Goal: Information Seeking & Learning: Find specific fact

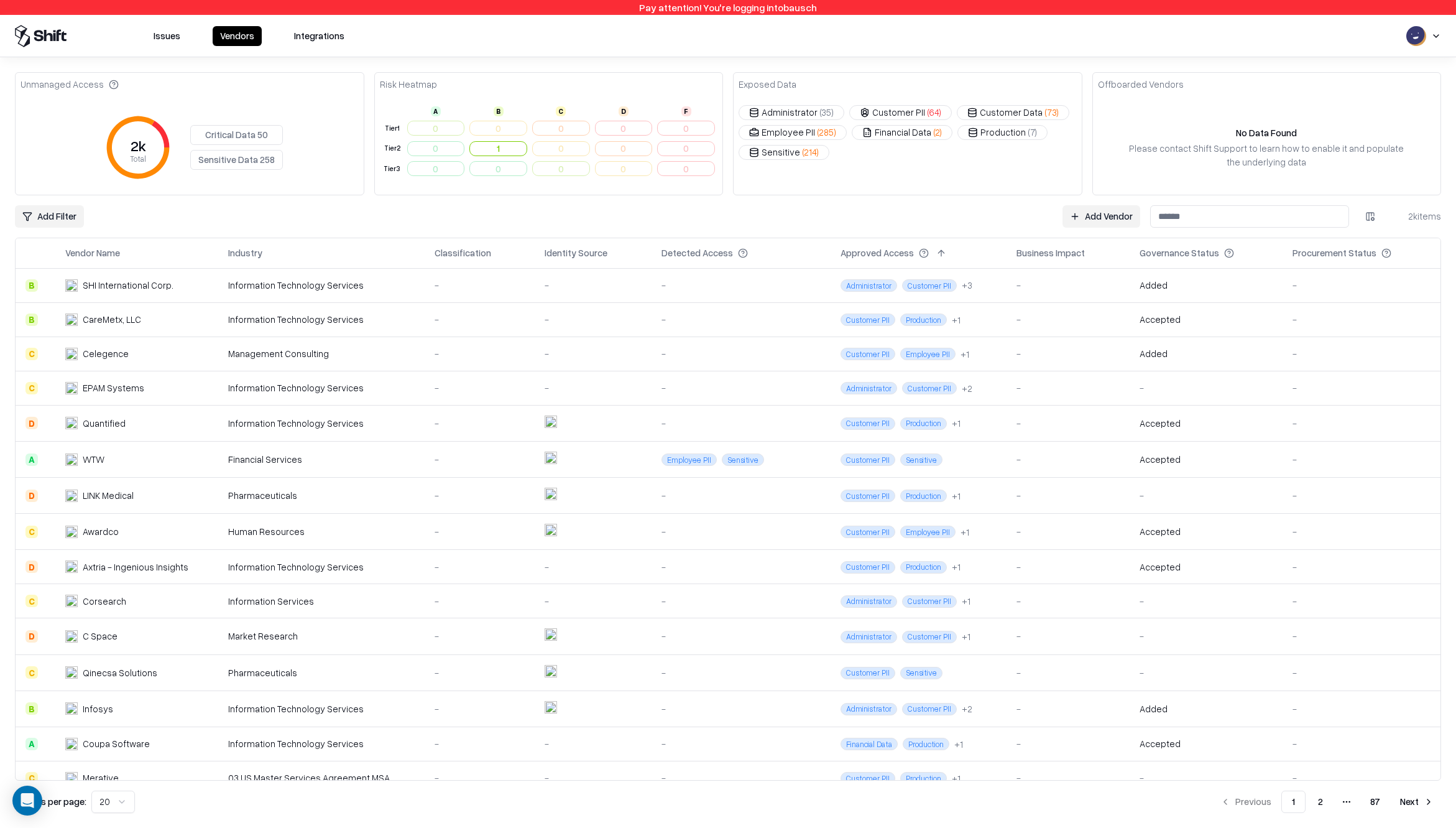
click at [110, 252] on div "Vendor Name" at bounding box center [93, 252] width 55 height 13
click at [56, 215] on html "Pay attention! You're logging into bausch Issues Vendors Integrations Unmanaged…" at bounding box center [728, 414] width 1456 height 828
click at [33, 277] on div "Vendor Name" at bounding box center [57, 280] width 108 height 20
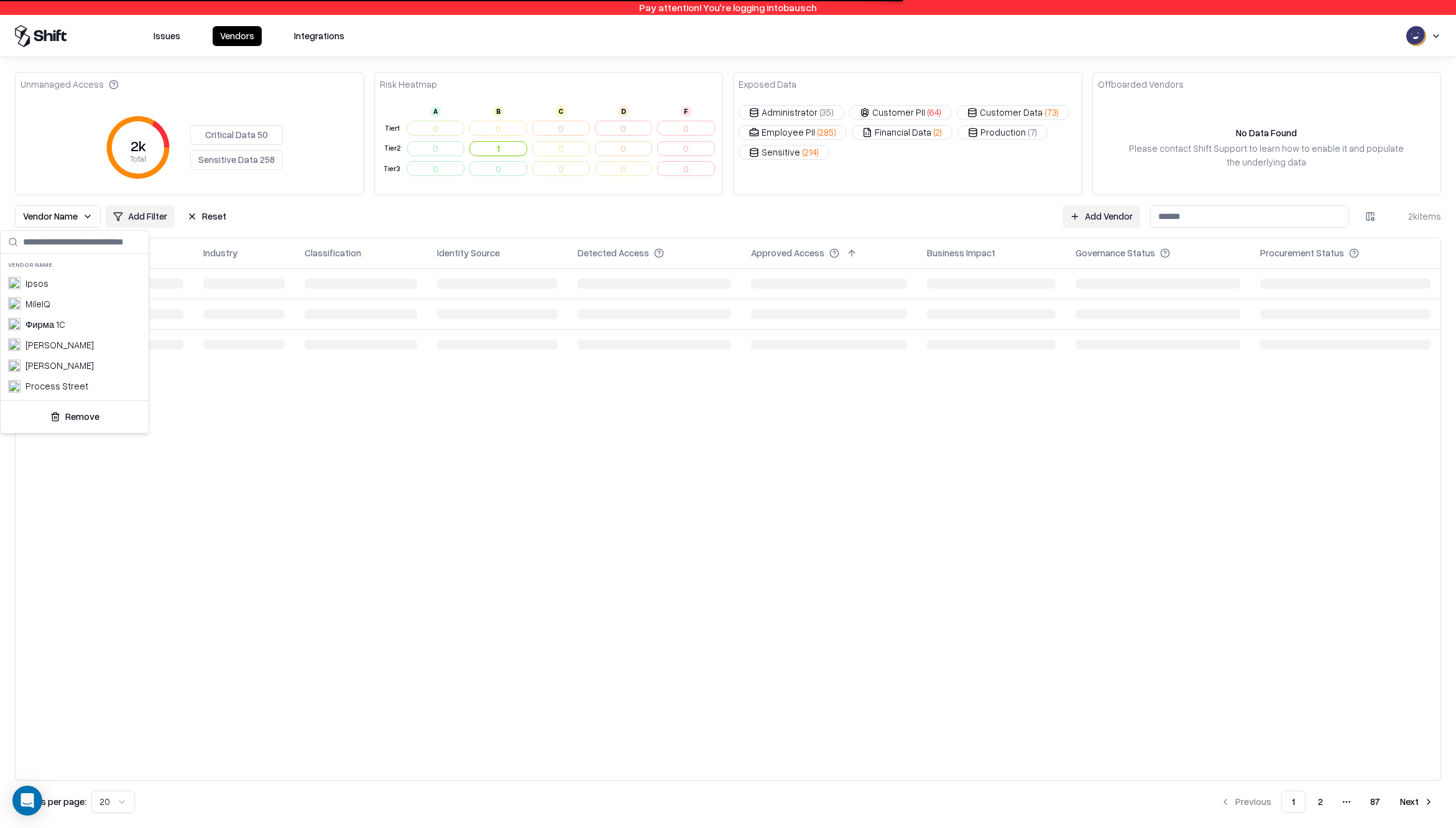
scroll to position [858, 0]
click at [56, 313] on div "Talent Redefined" at bounding box center [60, 316] width 70 height 13
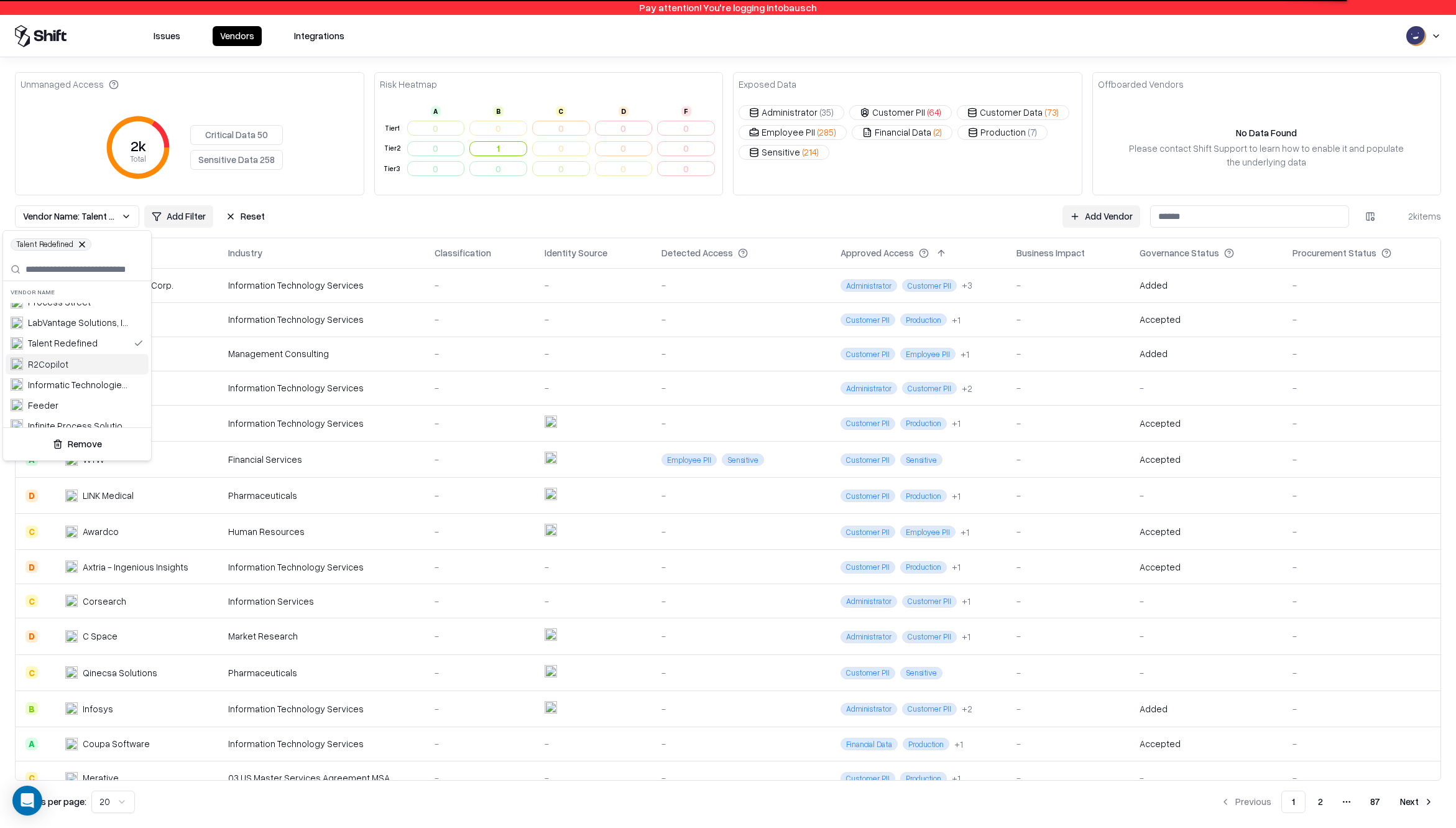
click at [397, 210] on html "Pay attention! You're logging into bausch Issues Vendors Integrations Unmanaged…" at bounding box center [728, 414] width 1456 height 828
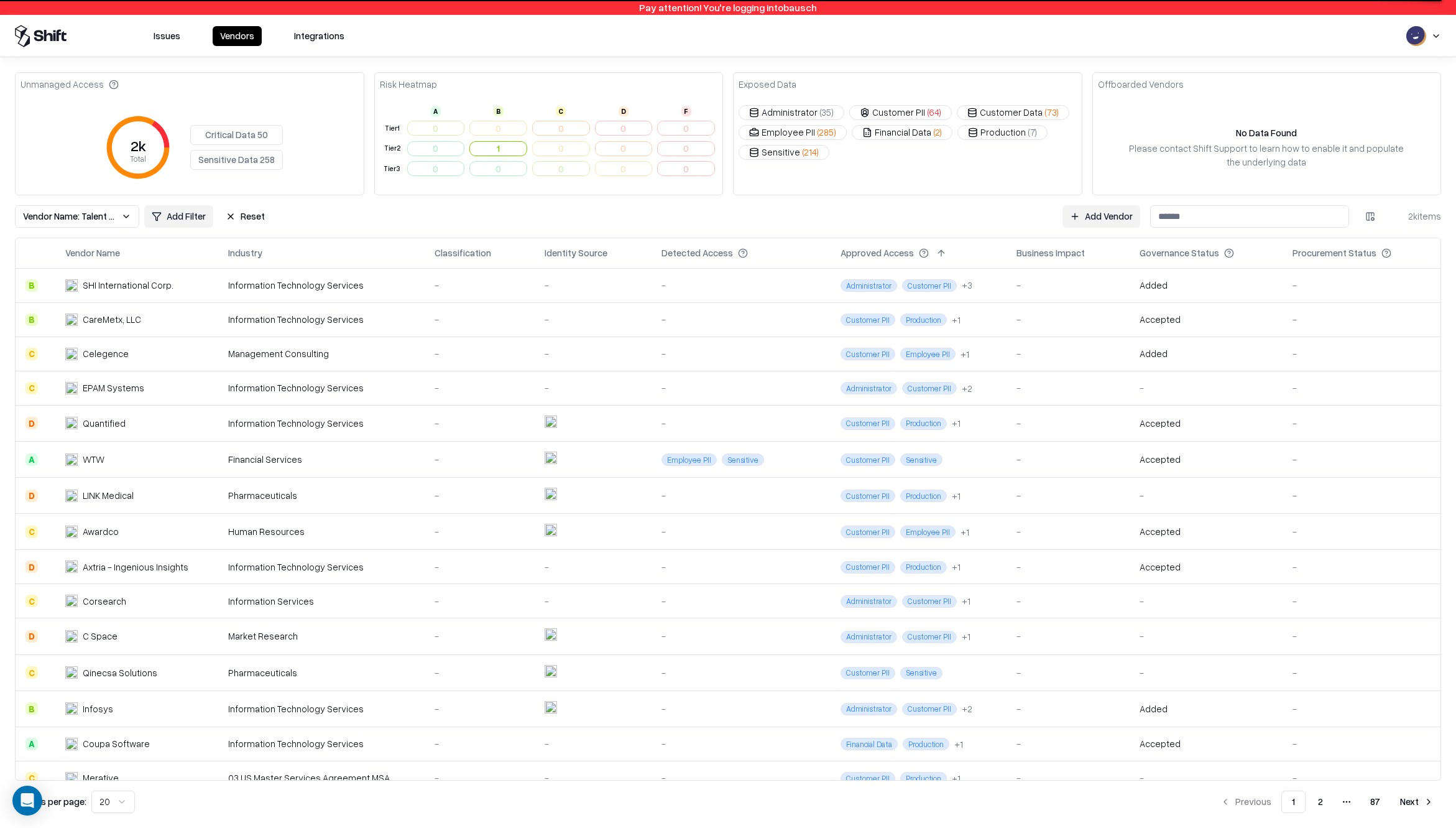
click at [47, 218] on span "Vendor Name: Talent Redefined" at bounding box center [70, 216] width 93 height 13
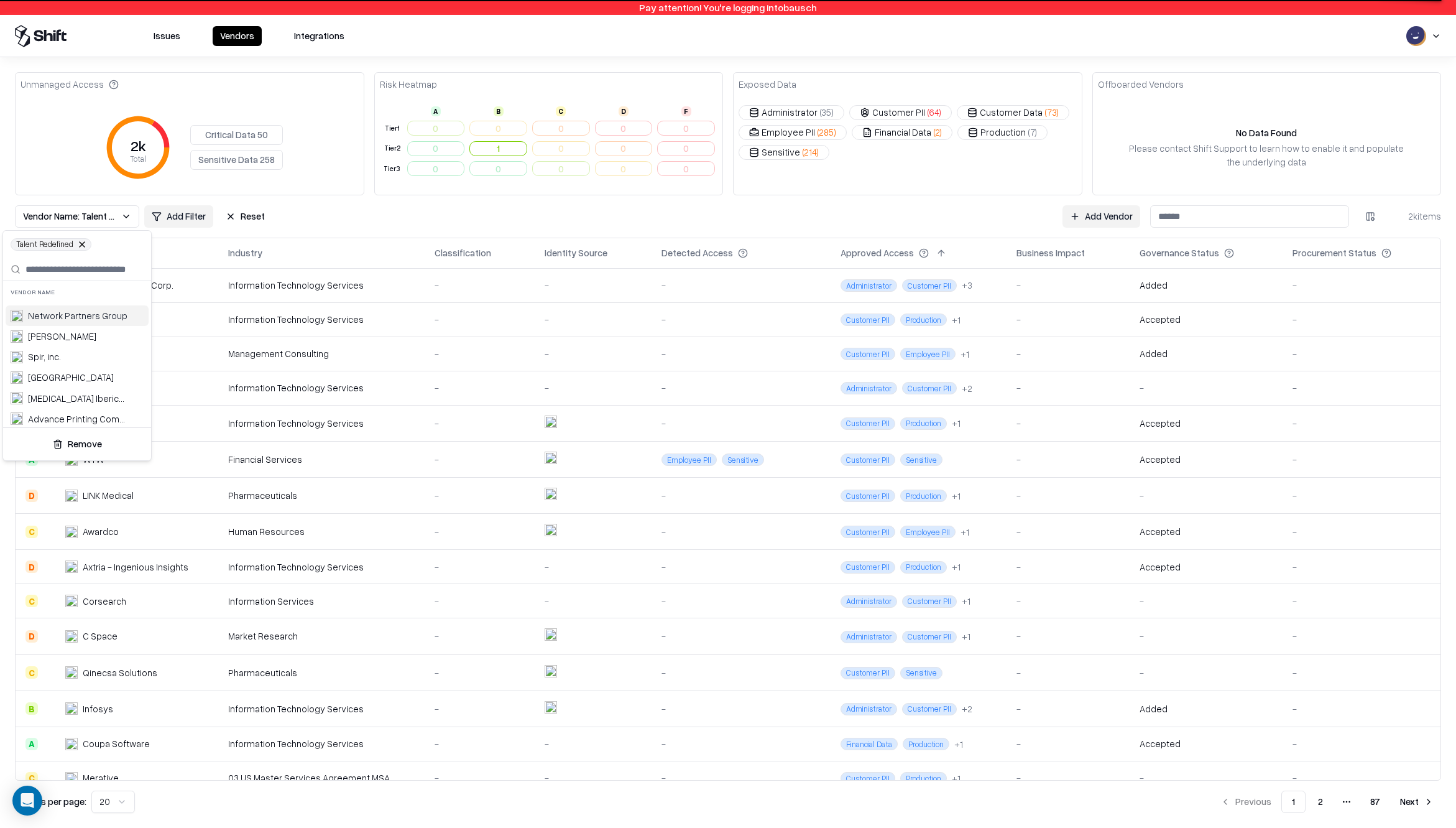
click at [116, 224] on html "Pay attention! You're logging into bausch Issues Vendors Integrations Unmanaged…" at bounding box center [728, 414] width 1456 height 828
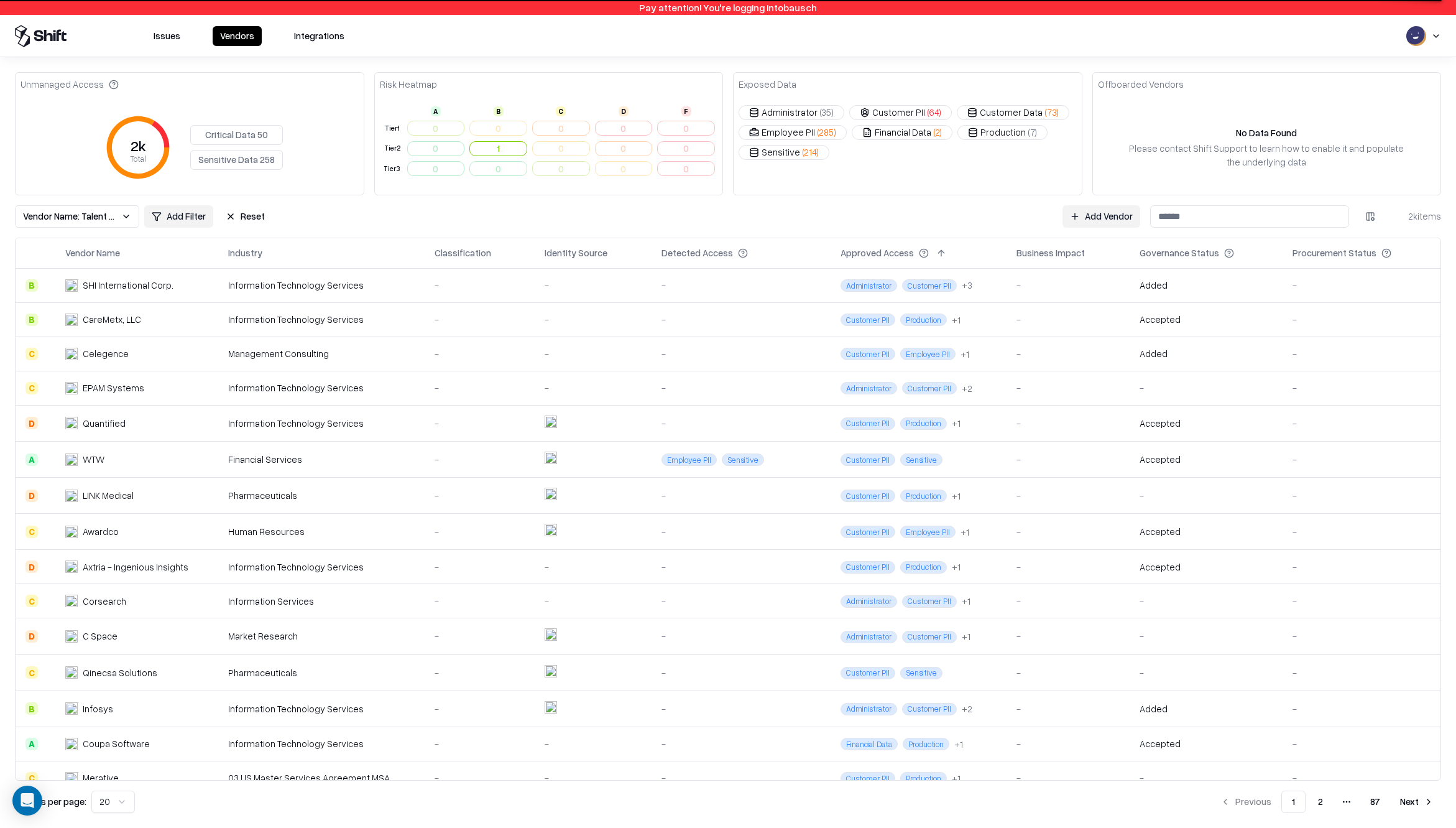
click at [103, 221] on span "Vendor Name: Talent Redefined" at bounding box center [70, 216] width 93 height 13
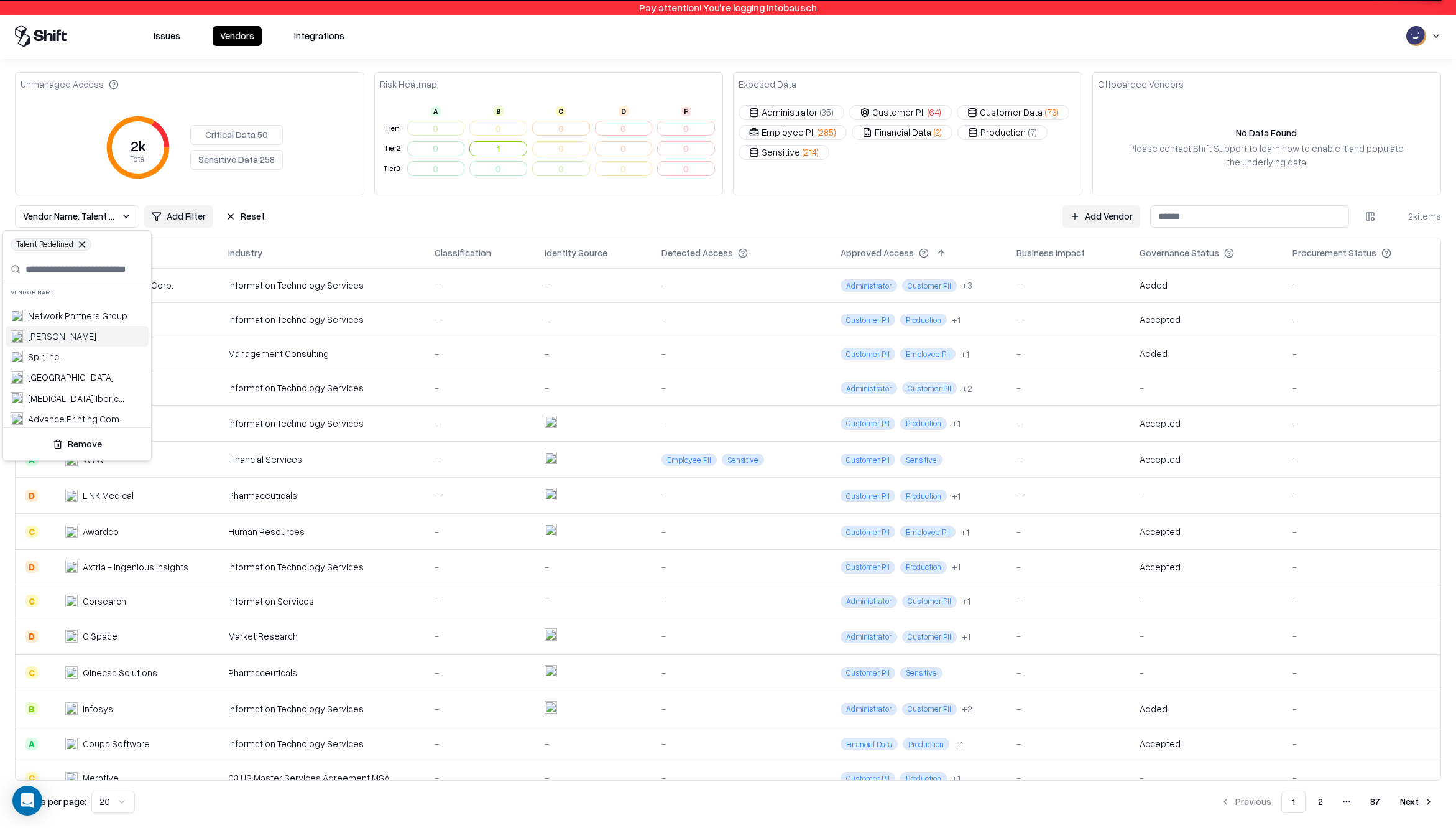
click at [59, 329] on div "W. R. Grace" at bounding box center [77, 336] width 143 height 20
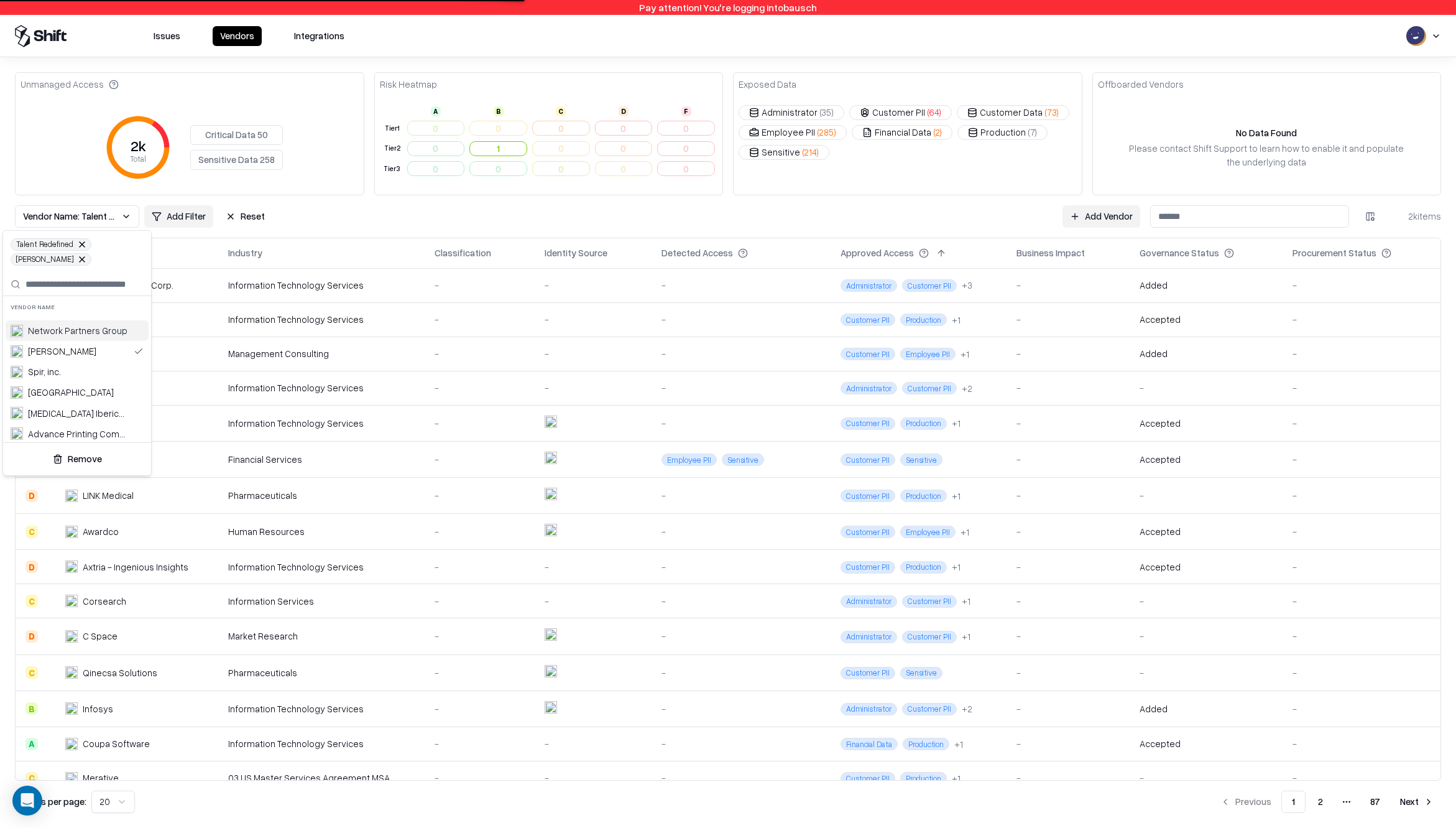
click at [57, 330] on div "Network Partners Group" at bounding box center [77, 330] width 99 height 13
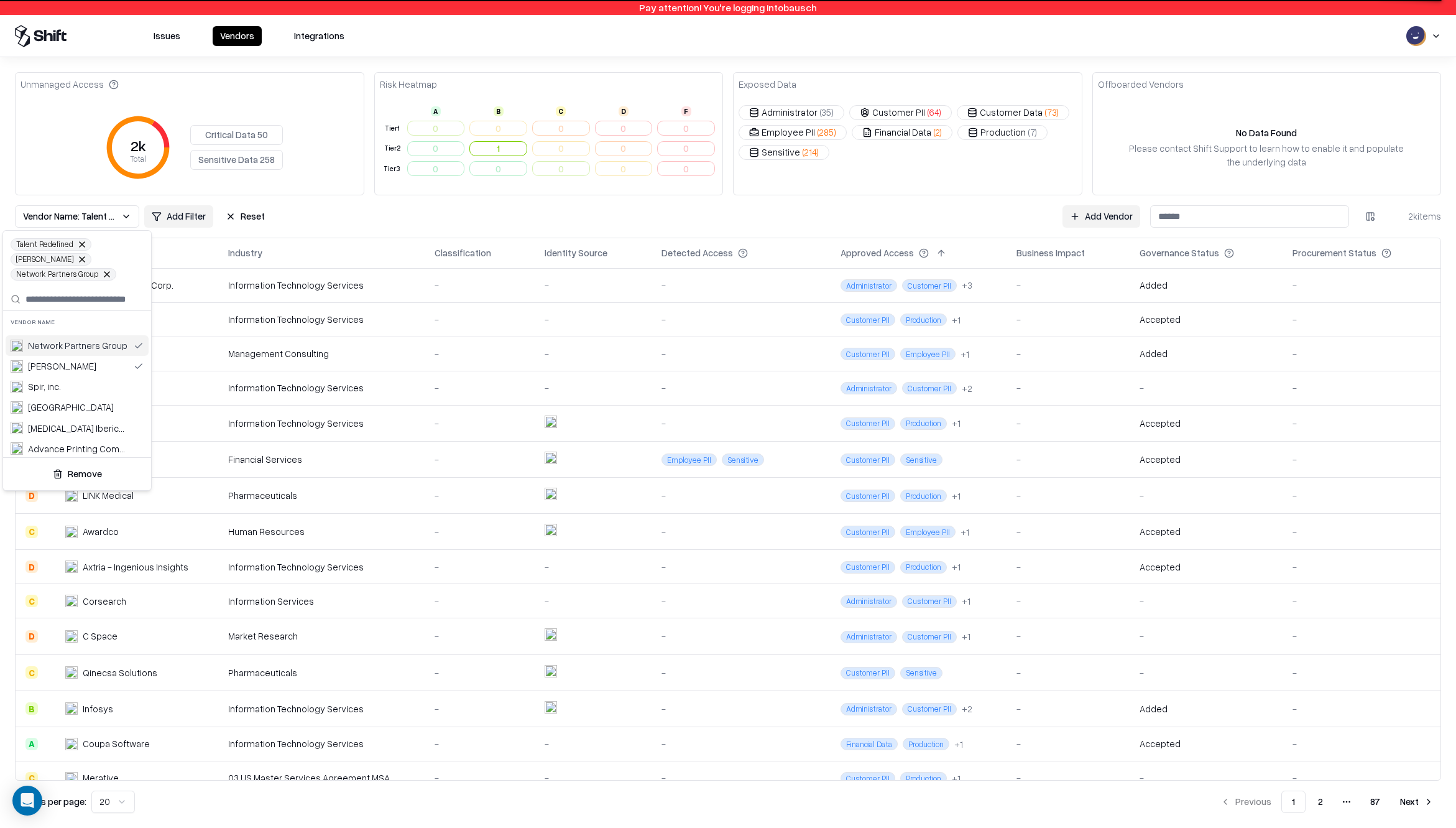
click at [248, 217] on html "Pay attention! You're logging into bausch Issues Vendors Integrations Unmanaged…" at bounding box center [728, 414] width 1456 height 828
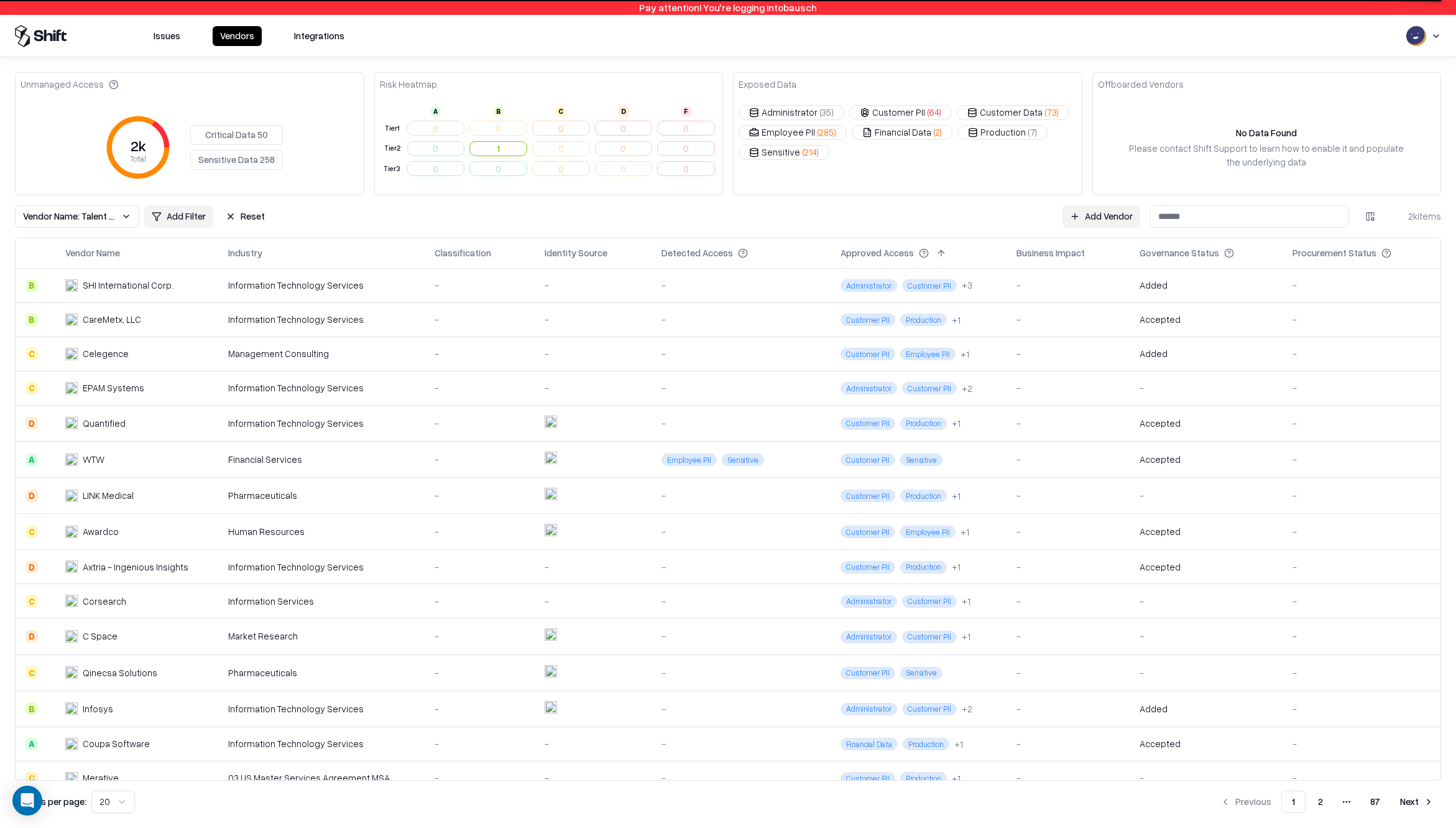
click at [248, 217] on button "Reset" at bounding box center [245, 216] width 54 height 22
click at [48, 213] on html "Pay attention! You're logging into bausch Issues Vendors Integrations Unmanaged…" at bounding box center [728, 414] width 1456 height 828
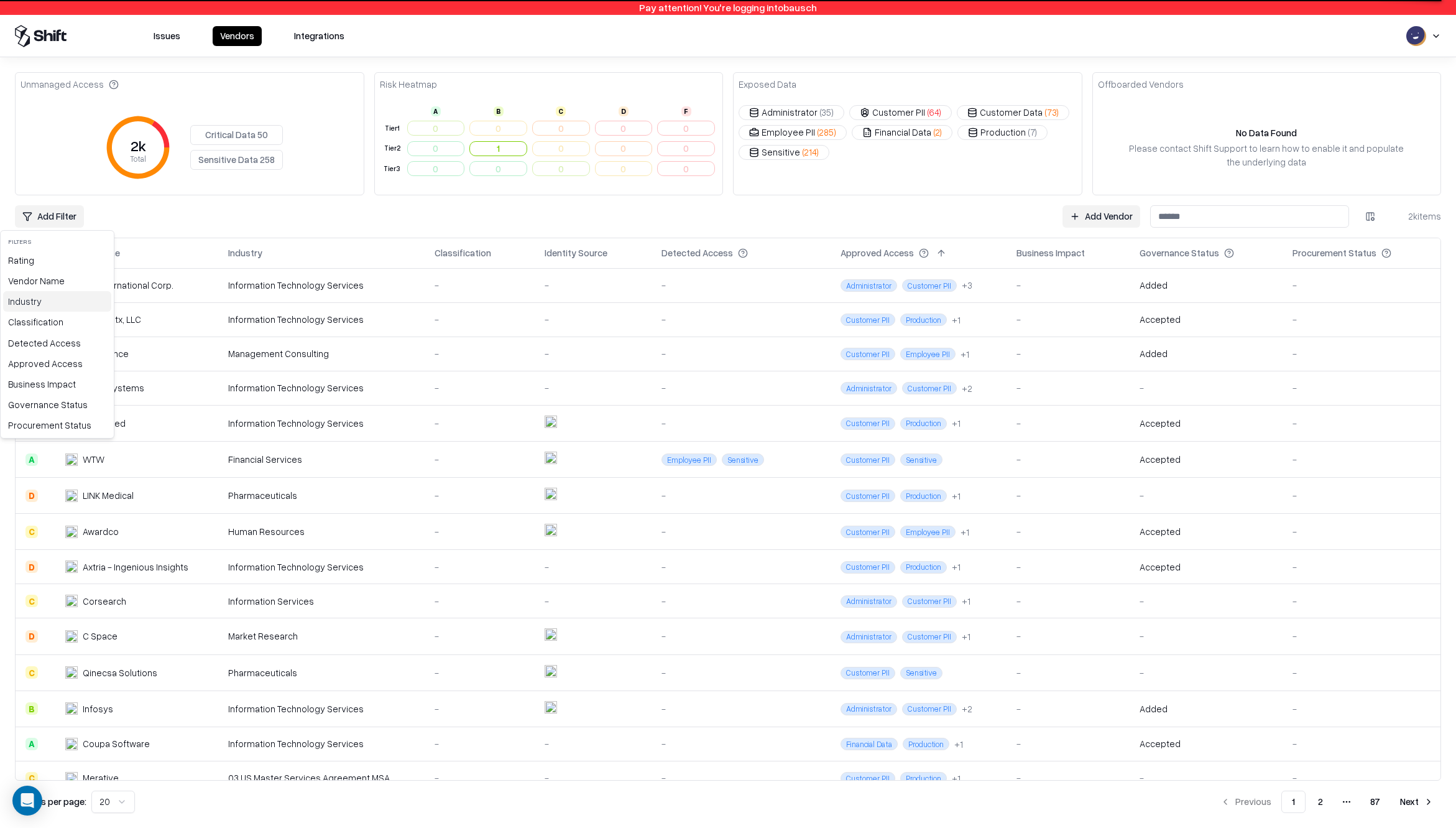
click at [49, 303] on div "Industry" at bounding box center [57, 301] width 108 height 20
click at [235, 239] on html "Pay attention! You're logging into bausch Issues Vendors Integrations Unmanaged…" at bounding box center [728, 414] width 1456 height 828
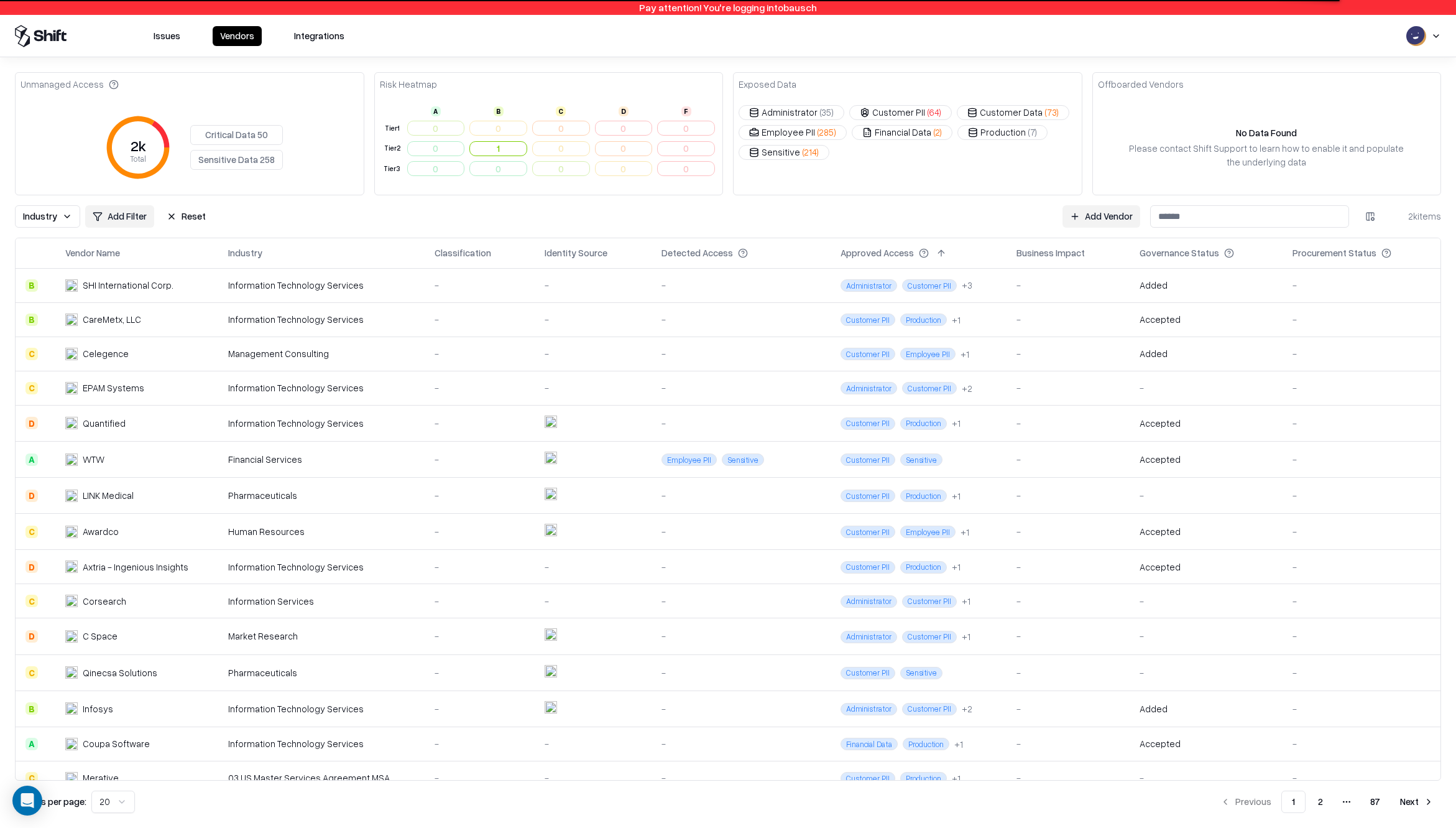
click at [61, 221] on button "Industry" at bounding box center [48, 216] width 66 height 22
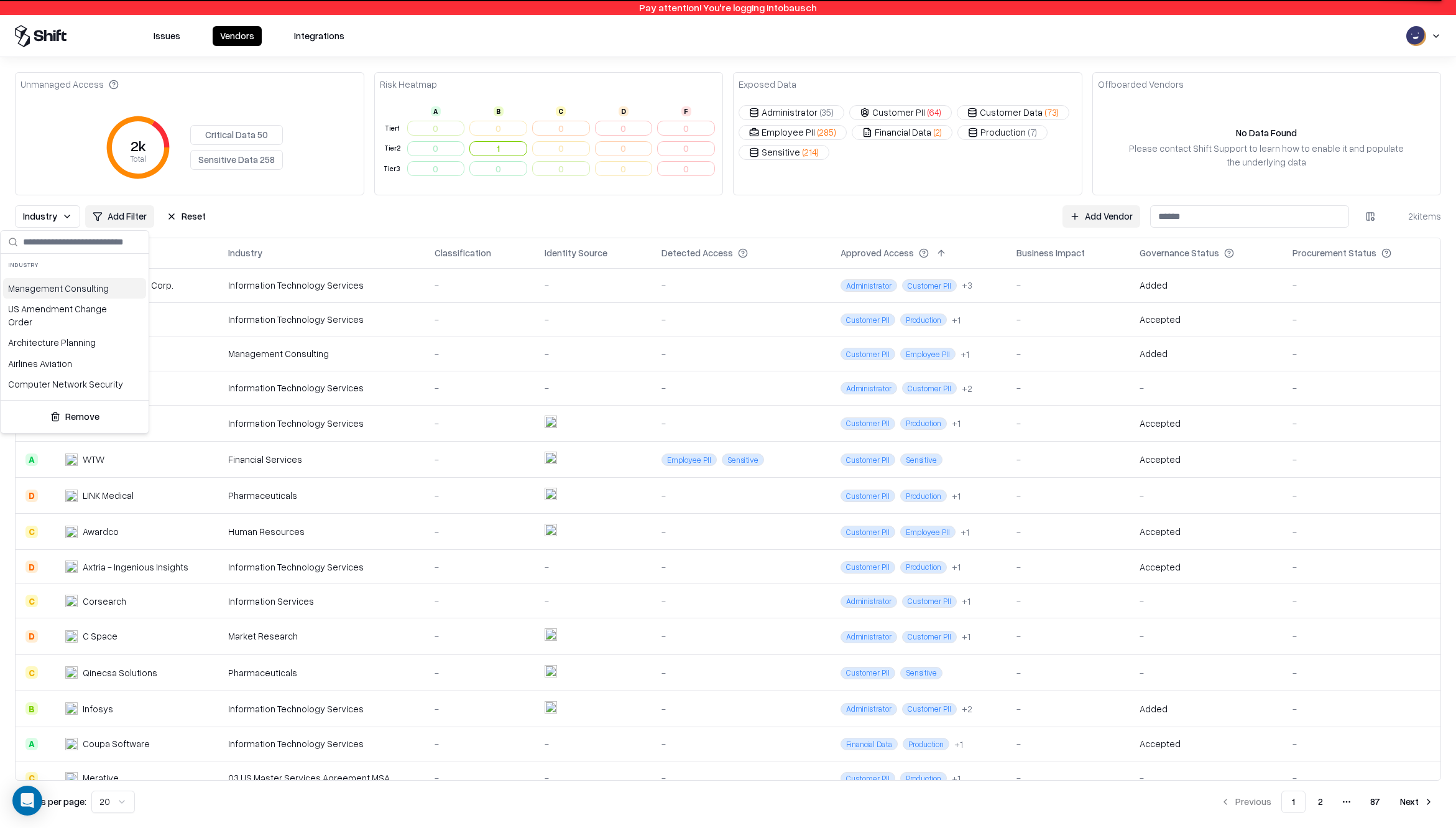
click at [182, 218] on html "Pay attention! You're logging into bausch Issues Vendors Integrations Unmanaged…" at bounding box center [728, 414] width 1456 height 828
click at [182, 218] on button "Reset" at bounding box center [186, 216] width 54 height 22
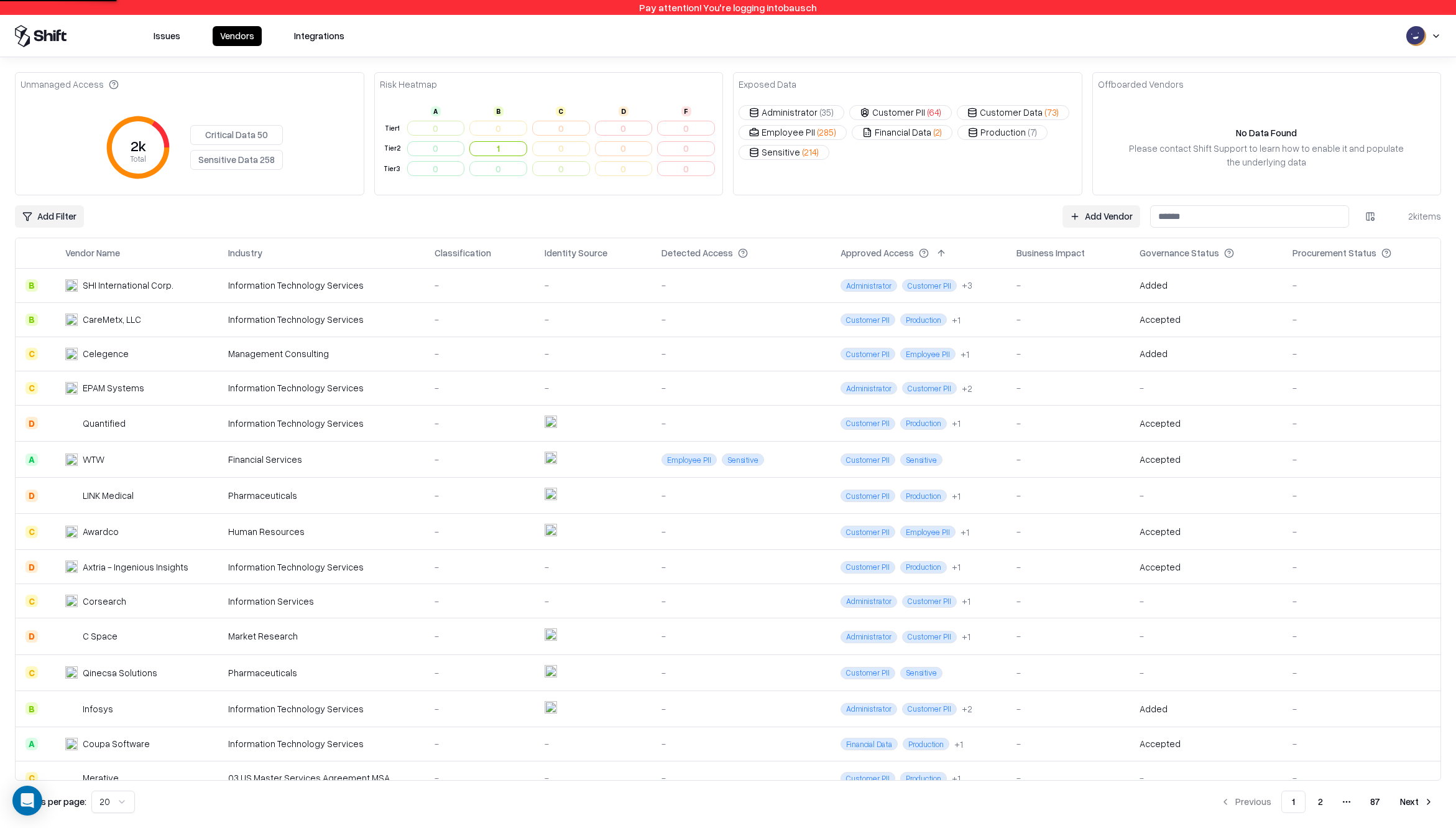
click at [34, 223] on html "Pay attention! You're logging into bausch Issues Vendors Integrations Unmanaged…" at bounding box center [728, 414] width 1456 height 828
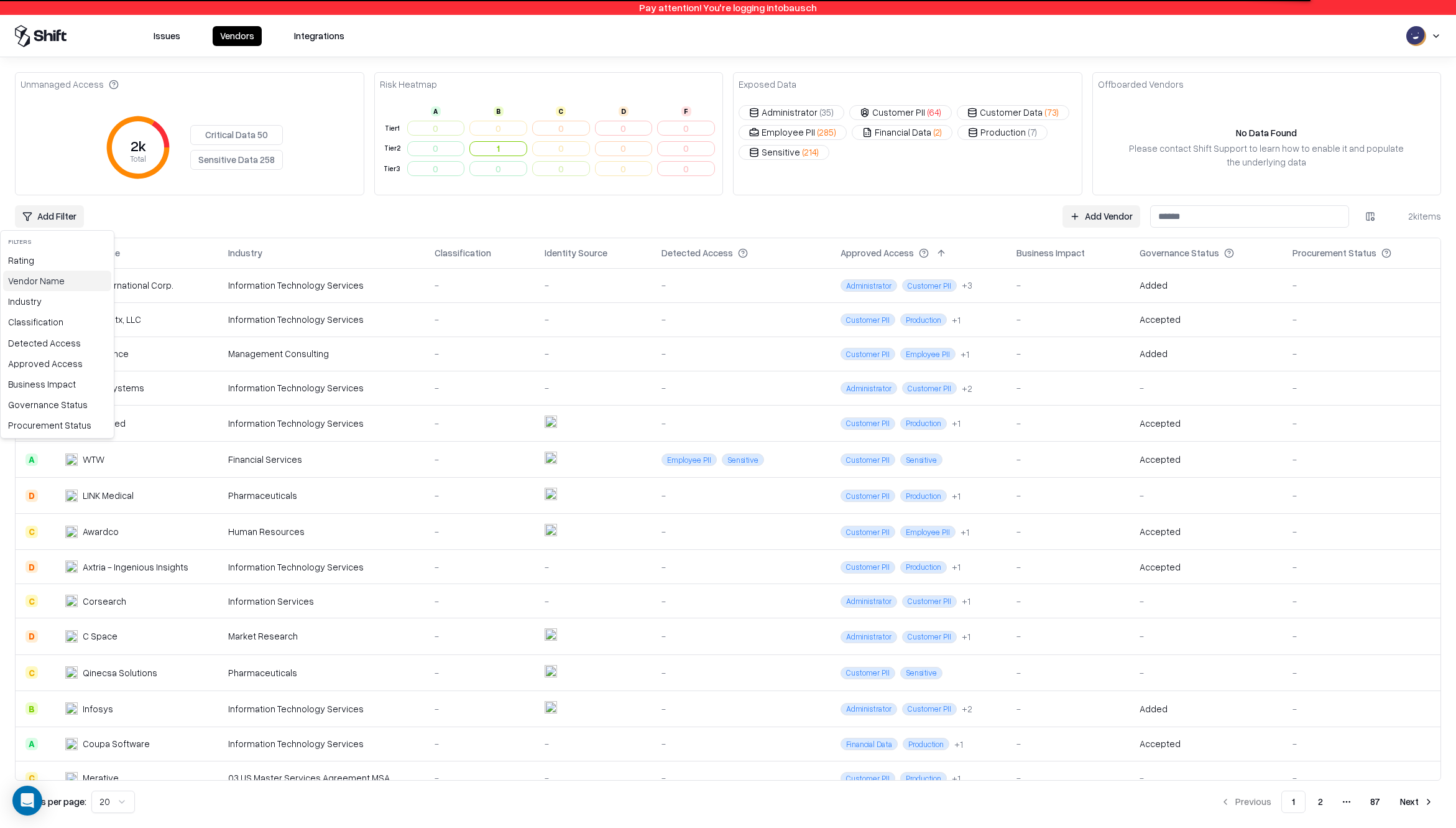
click at [47, 279] on div "Vendor Name" at bounding box center [57, 280] width 108 height 20
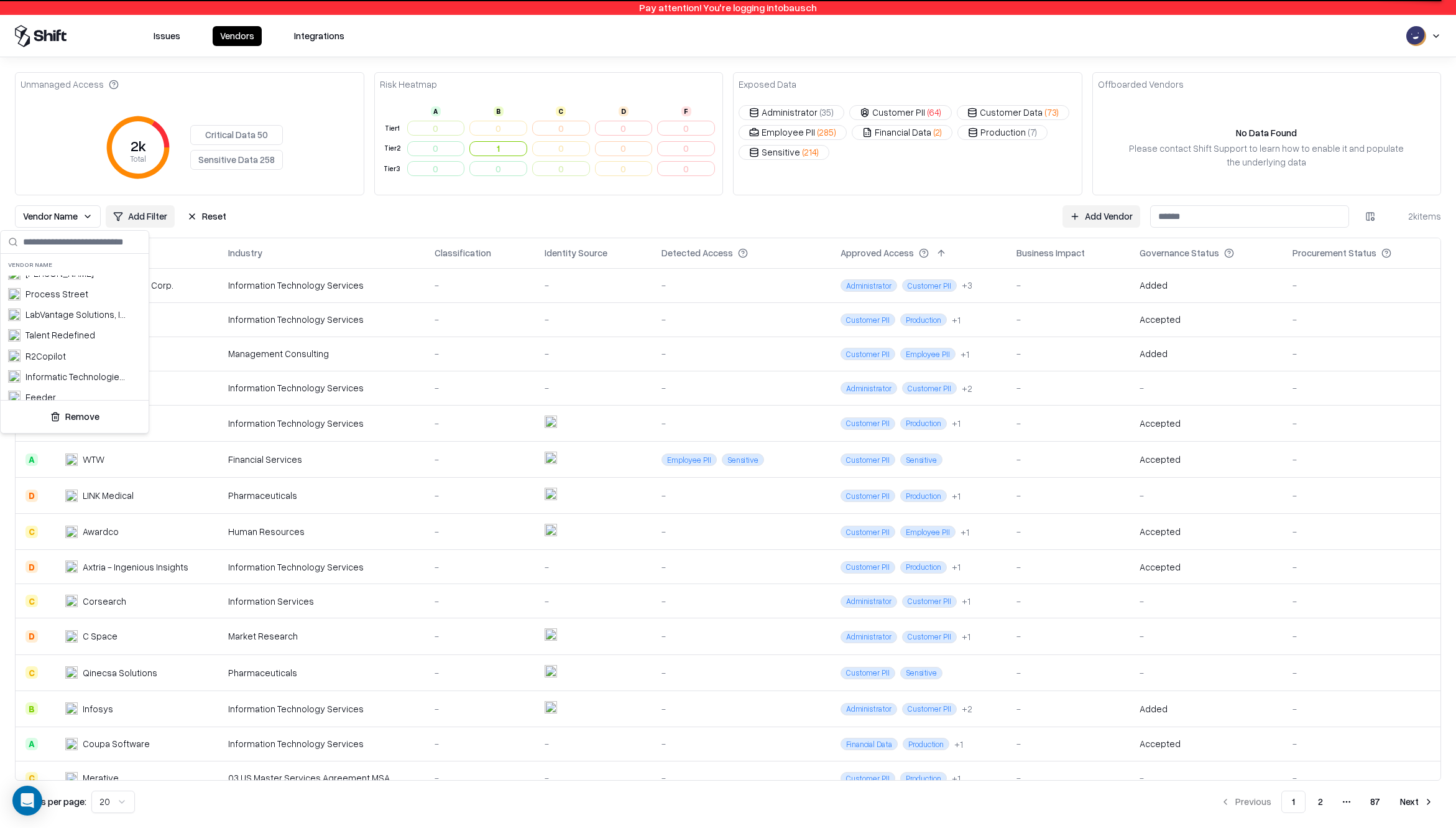
scroll to position [841, 0]
click at [43, 297] on div "Process Street" at bounding box center [57, 292] width 63 height 13
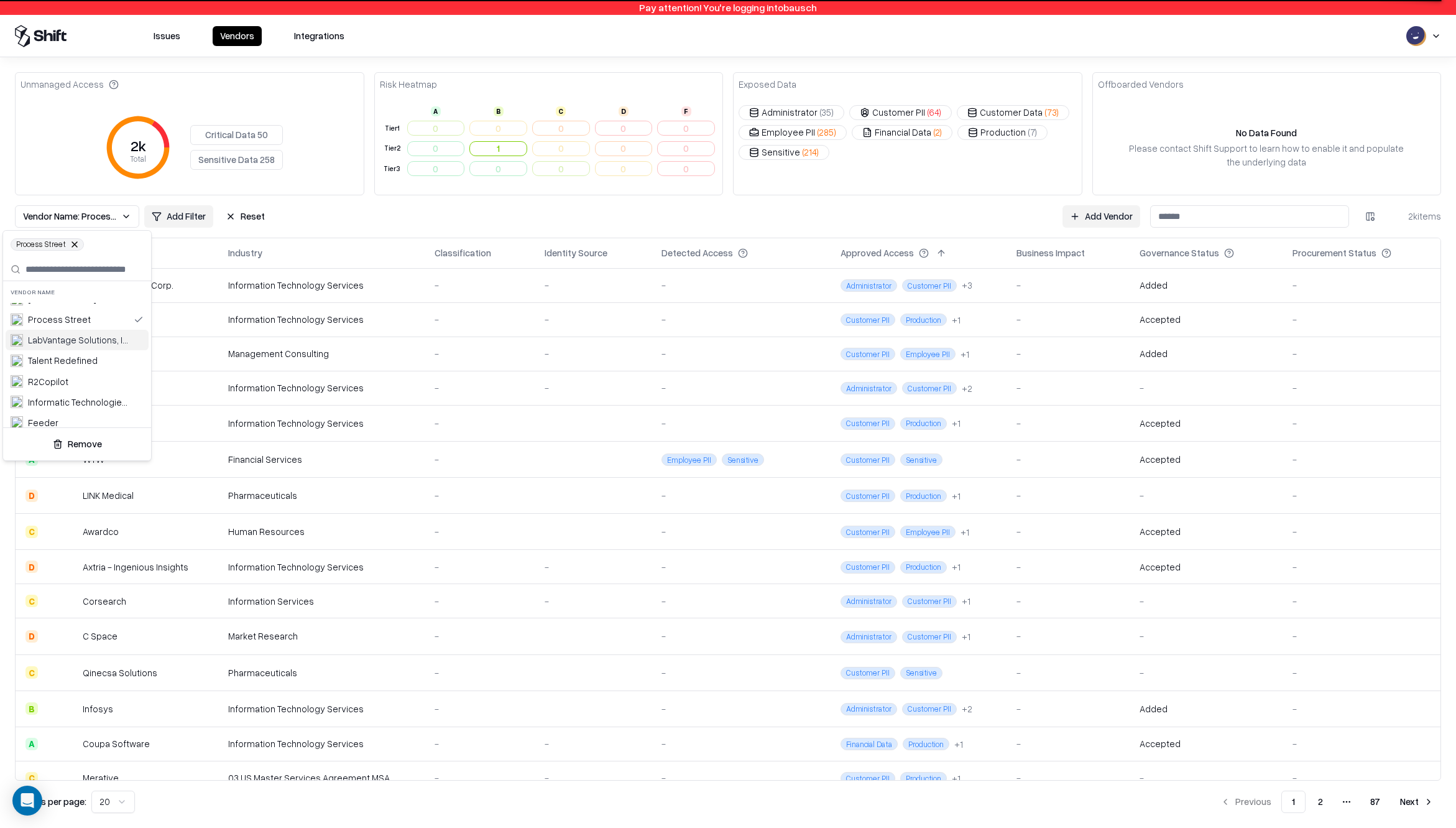
click at [53, 339] on div "LabVantage Solutions, Inc" at bounding box center [78, 340] width 101 height 13
click at [335, 216] on html "Pay attention! You're logging into bausch Issues Vendors Integrations Unmanaged…" at bounding box center [728, 414] width 1456 height 828
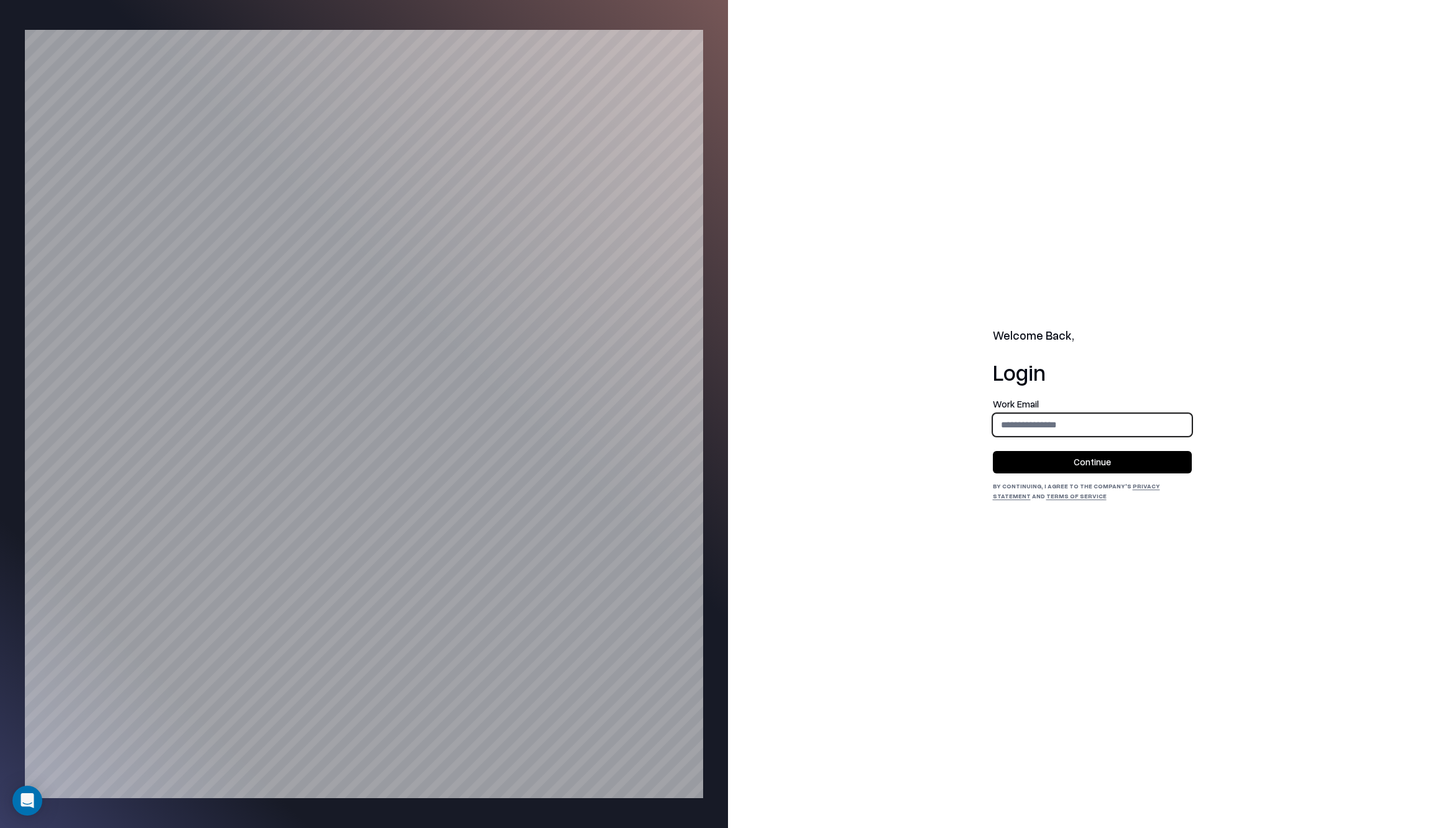
click at [1065, 415] on input "email" at bounding box center [1091, 425] width 197 height 23
type input "**********"
click at [1070, 462] on button "Continue" at bounding box center [1092, 462] width 199 height 22
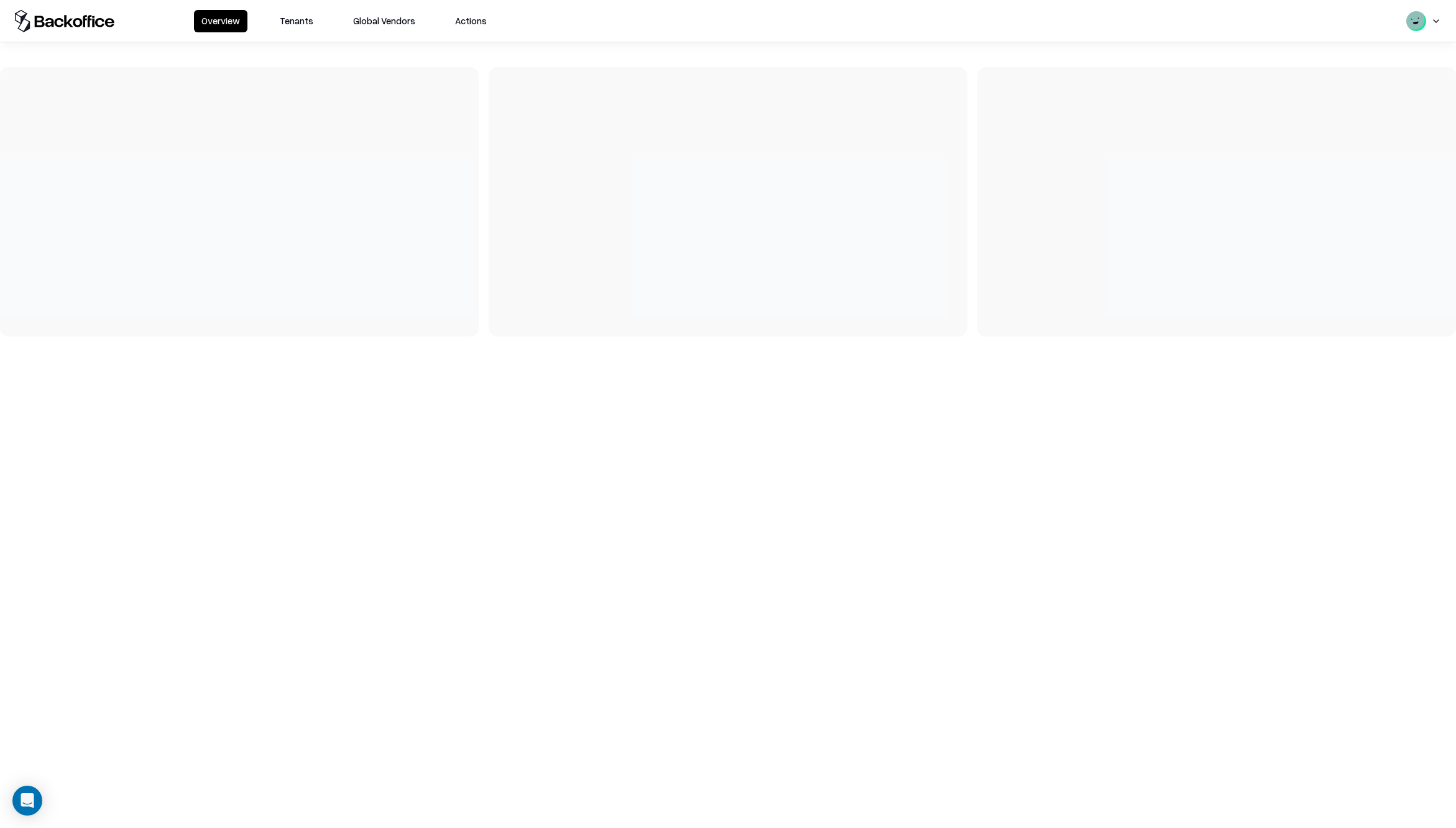
click at [1035, 402] on div "Overview Tenants Global Vendors Actions" at bounding box center [728, 414] width 1456 height 828
click at [469, 25] on button "Actions" at bounding box center [470, 20] width 47 height 22
click at [290, 25] on button "Tenants" at bounding box center [296, 20] width 48 height 22
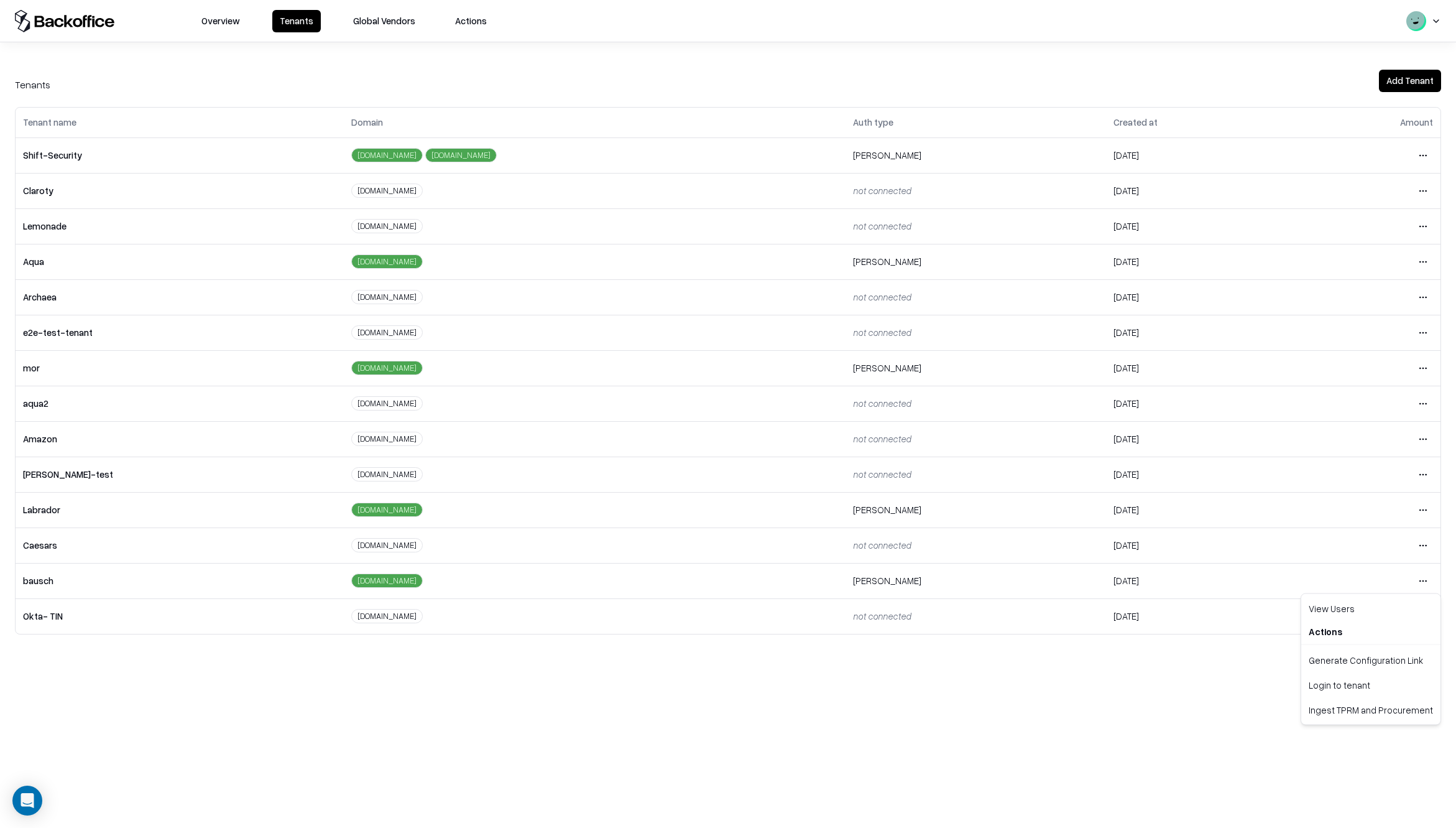
click at [1424, 579] on html "Overview Tenants Global Vendors Actions Tenants Add Tenant Tenant name Domain A…" at bounding box center [728, 414] width 1456 height 828
click at [1357, 680] on div "Login to tenant" at bounding box center [1371, 685] width 134 height 25
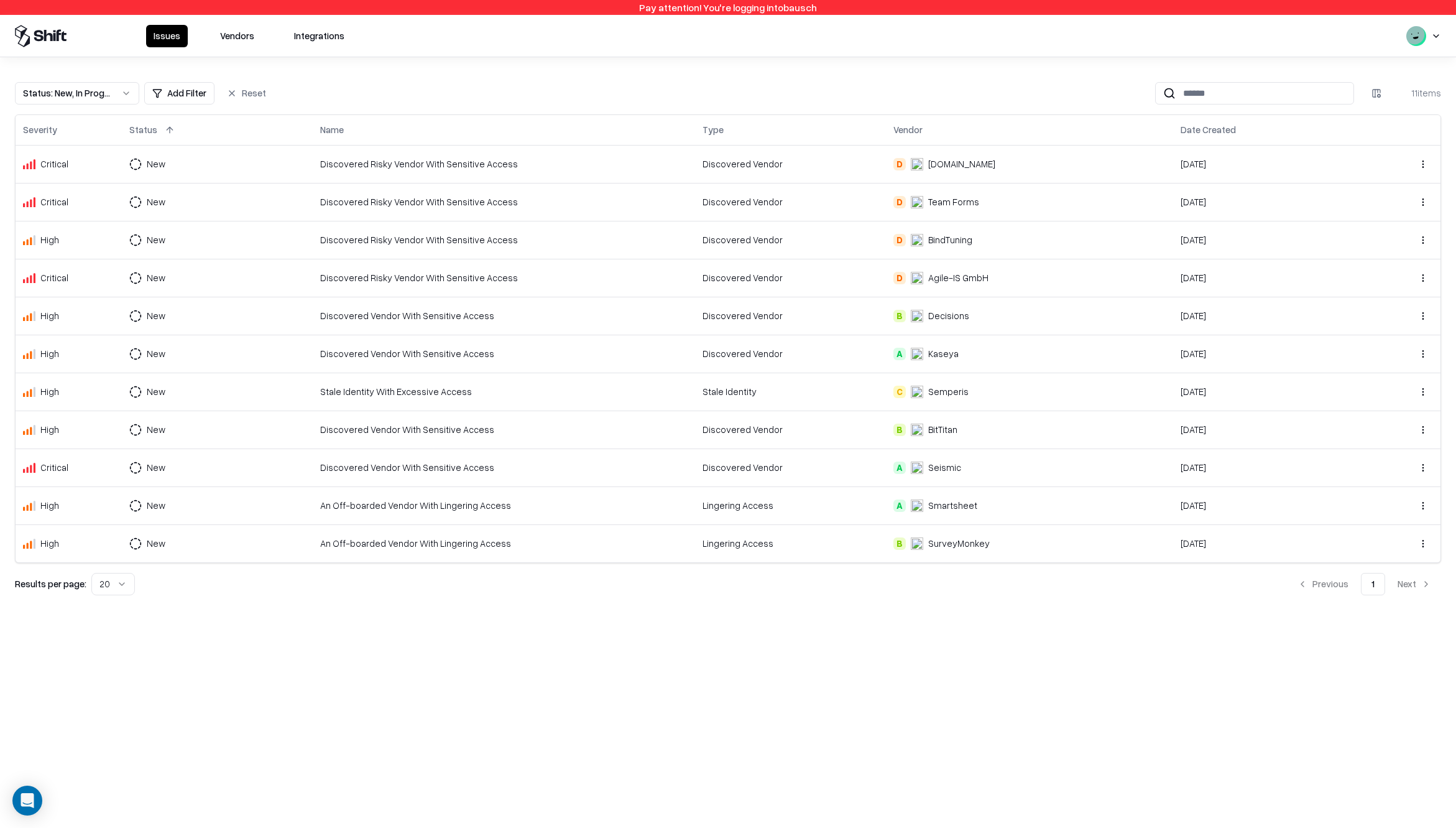
click at [246, 41] on button "Vendors" at bounding box center [237, 35] width 49 height 22
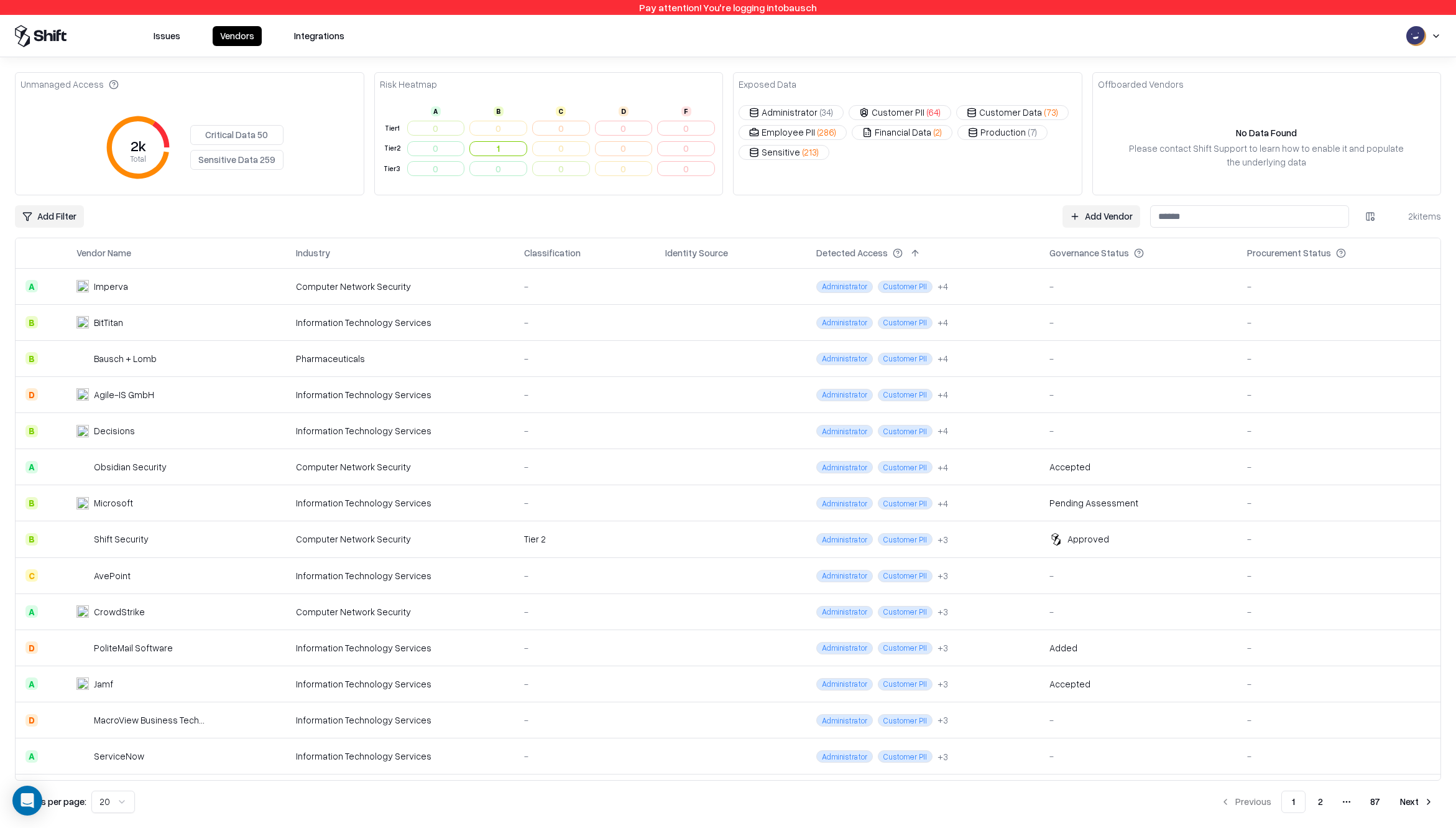
click at [34, 218] on html "Pay attention! You're logging into bausch Issues Vendors Integrations Unmanaged…" at bounding box center [728, 414] width 1456 height 828
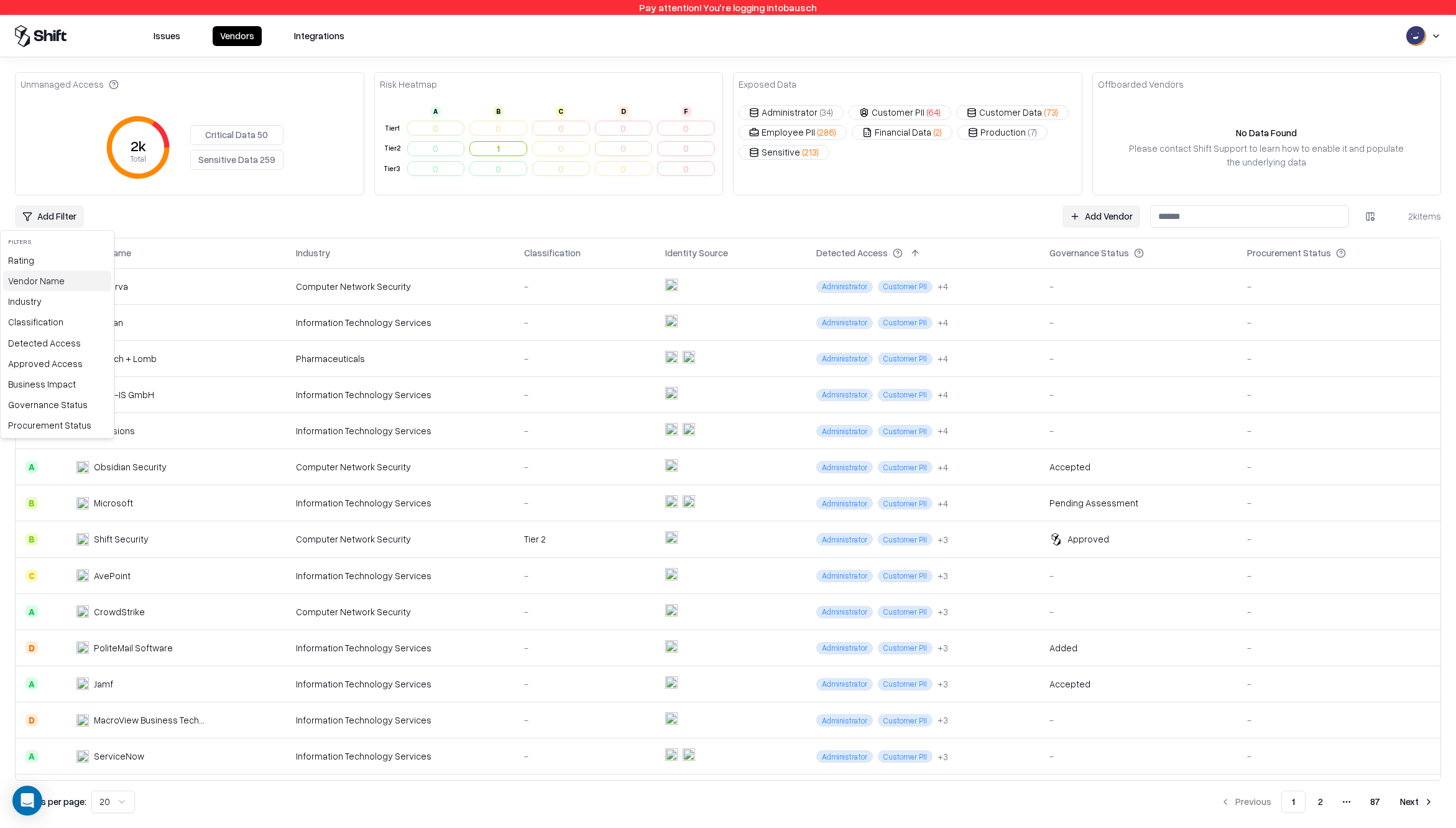
click at [31, 278] on div "Vendor Name" at bounding box center [57, 280] width 108 height 20
click at [49, 330] on div "Spir, inc." at bounding box center [42, 330] width 33 height 13
click at [52, 221] on html "Pay attention! You're logging into bausch Issues Vendors Integrations Unmanaged…" at bounding box center [728, 414] width 1456 height 828
click at [200, 224] on html "Pay attention! You're logging into bausch Issues Vendors Integrations Unmanaged…" at bounding box center [728, 414] width 1456 height 828
click at [50, 218] on html "Pay attention! You're logging into bausch Issues Vendors Integrations Unmanaged…" at bounding box center [728, 414] width 1456 height 828
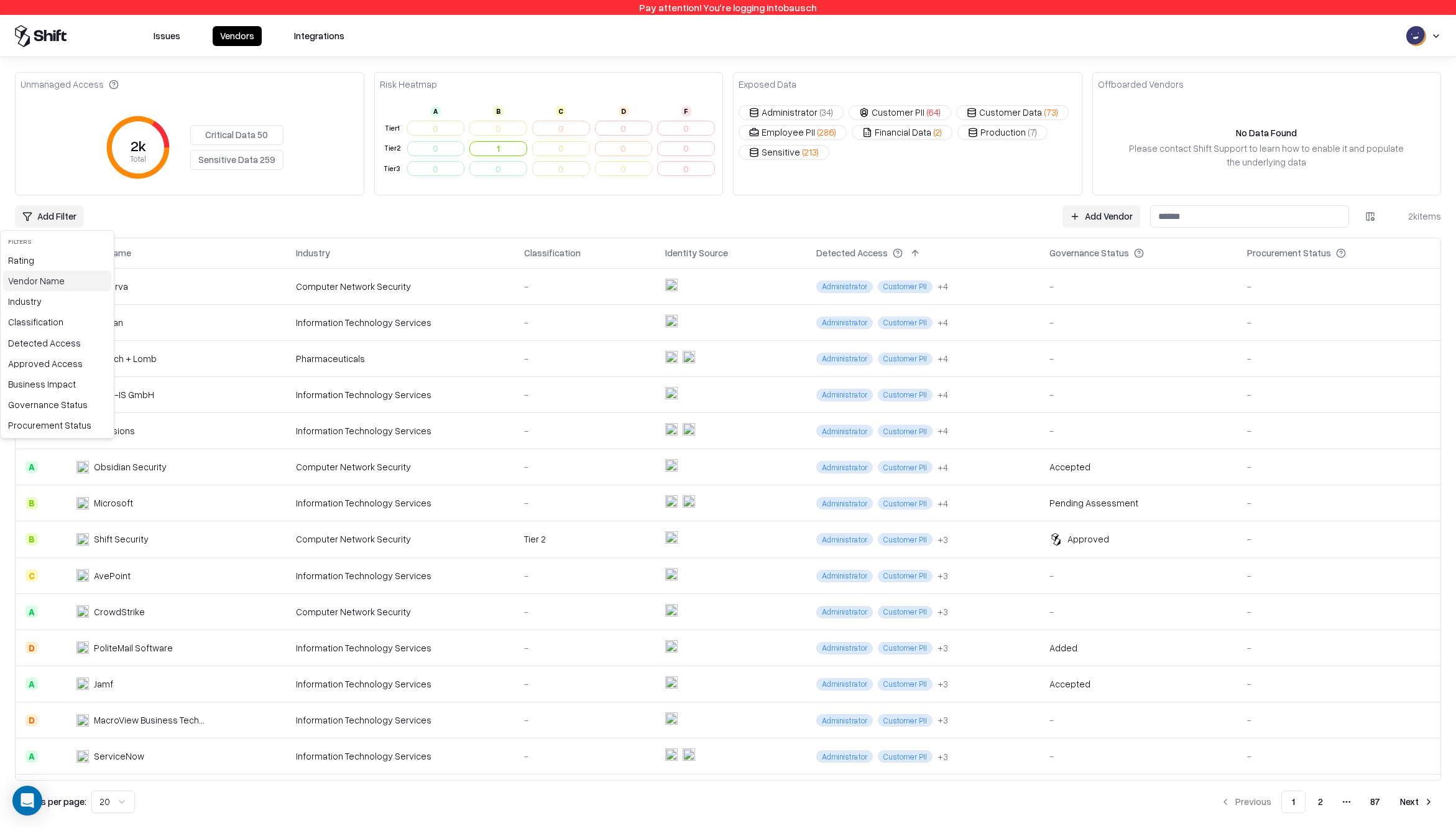
click at [38, 277] on div "Vendor Name" at bounding box center [57, 280] width 108 height 20
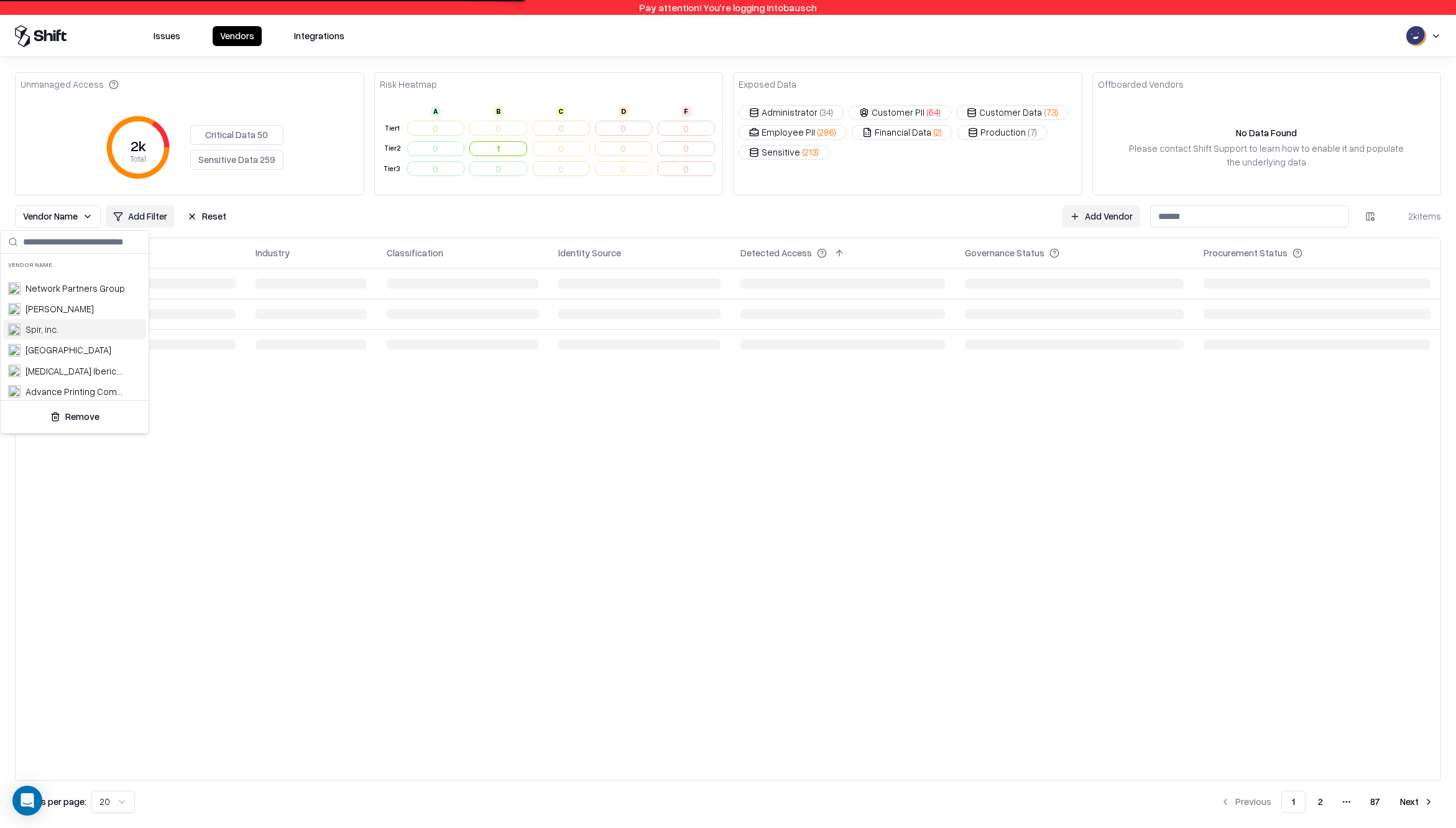
click at [67, 325] on div "Spir, inc." at bounding box center [75, 329] width 143 height 20
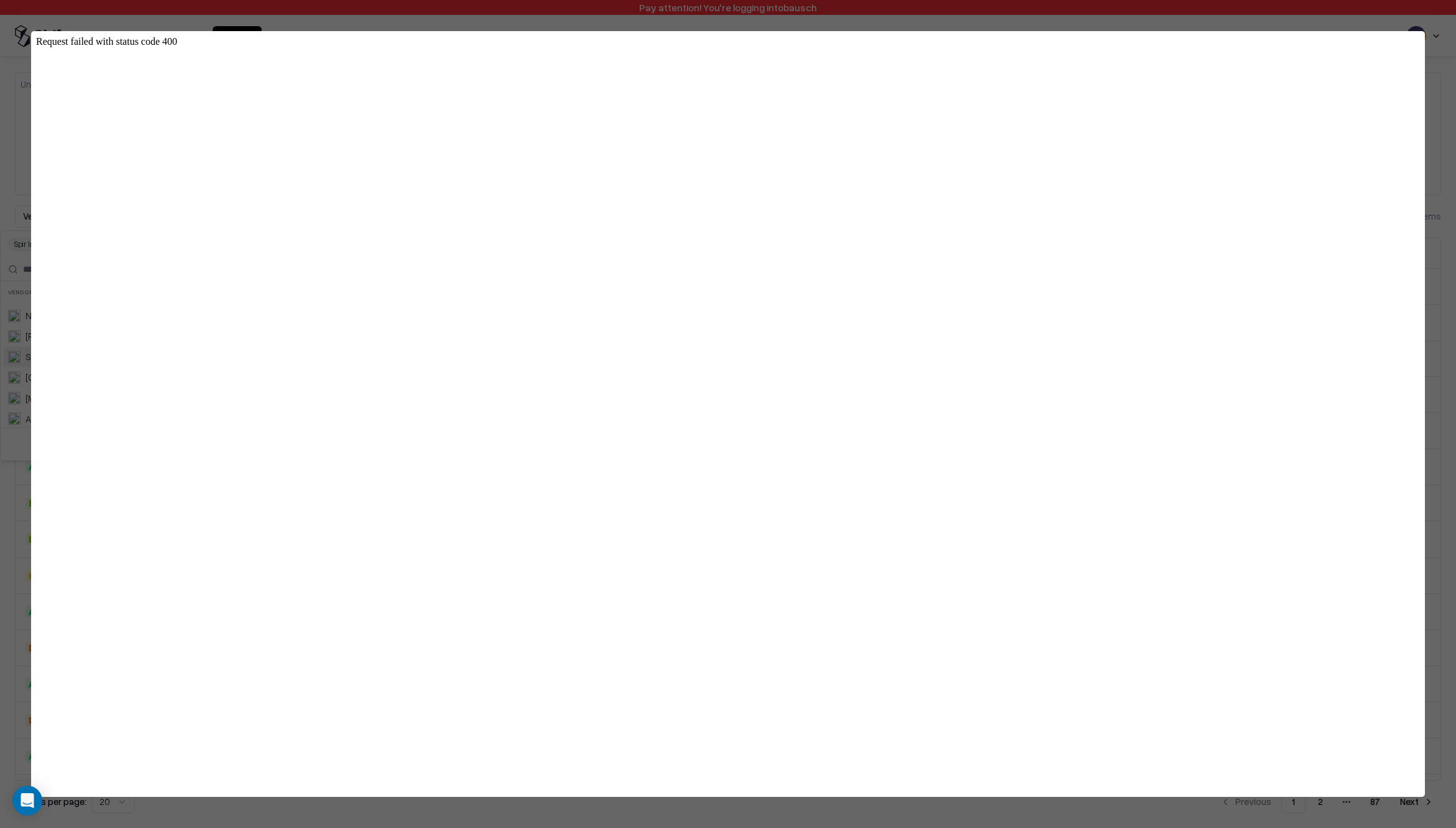
click at [1390, 40] on html "Pay attention! You're logging into bausch Issues Vendors Integrations Unmanaged…" at bounding box center [728, 414] width 1456 height 828
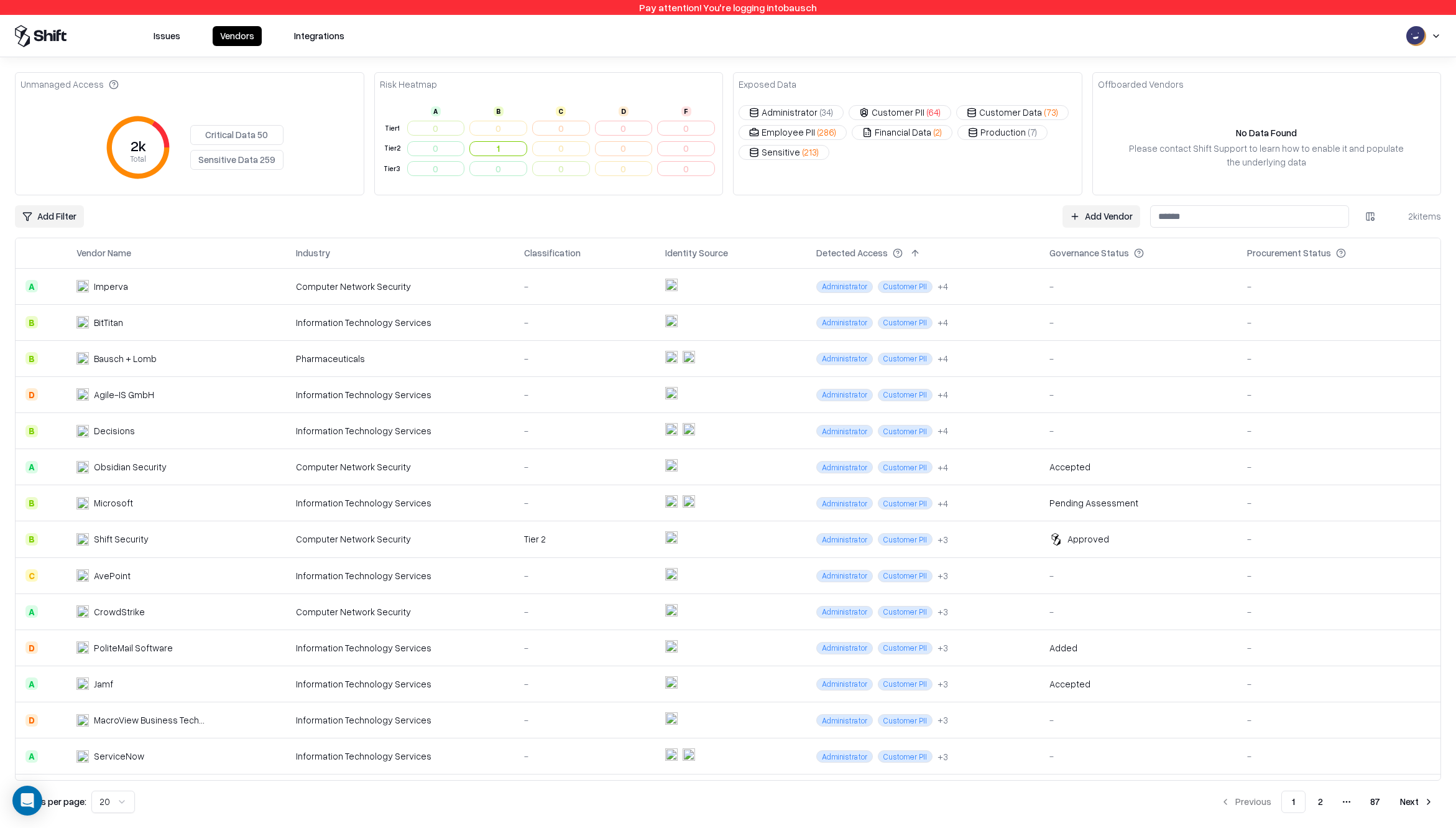
click at [70, 210] on html "Pay attention! You're logging into bausch Issues Vendors Integrations Unmanaged…" at bounding box center [728, 414] width 1456 height 828
click at [54, 273] on div "Vendor Name" at bounding box center [57, 280] width 108 height 20
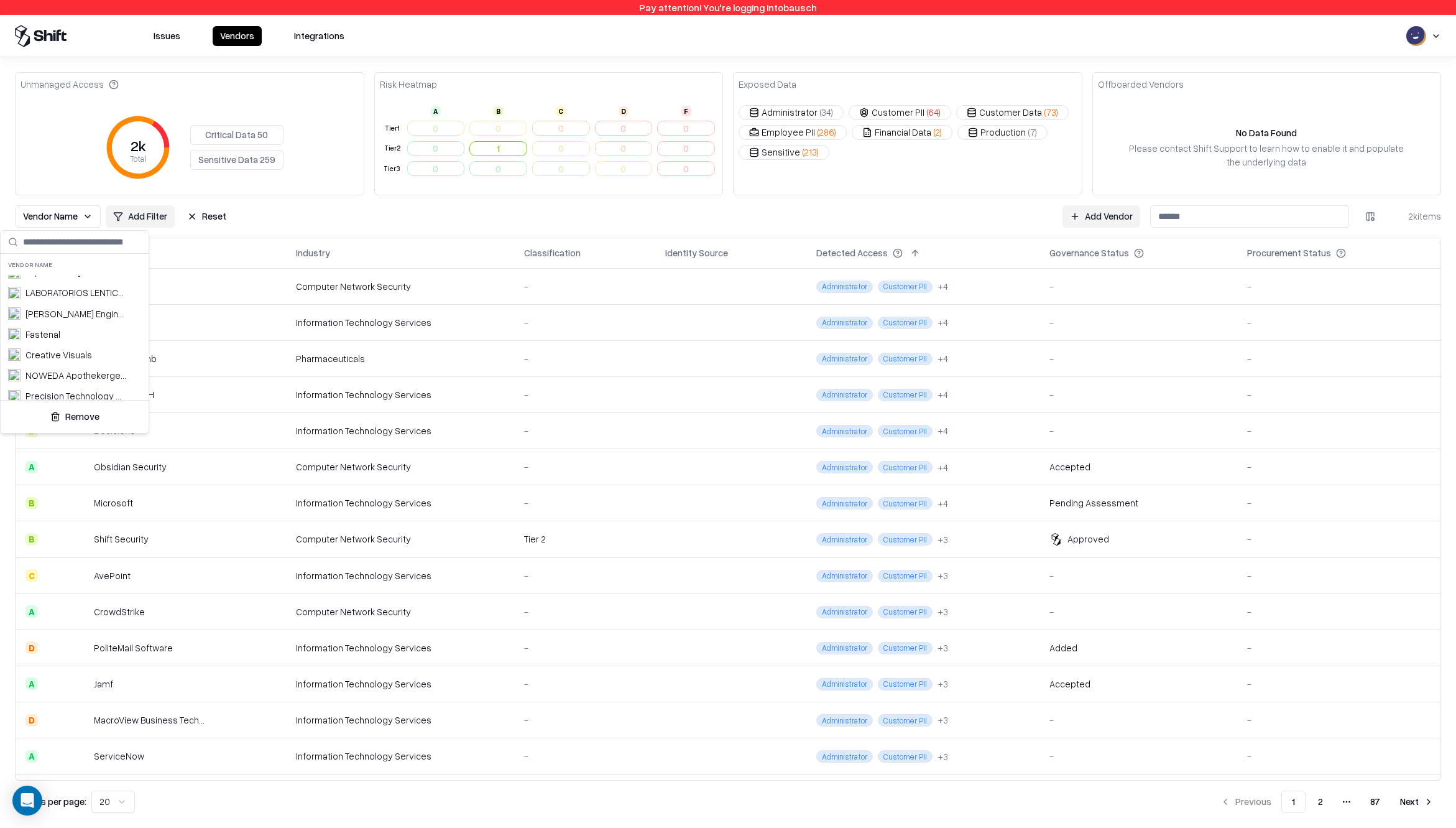
scroll to position [1323, 0]
click at [42, 343] on div "PwC" at bounding box center [34, 345] width 19 height 13
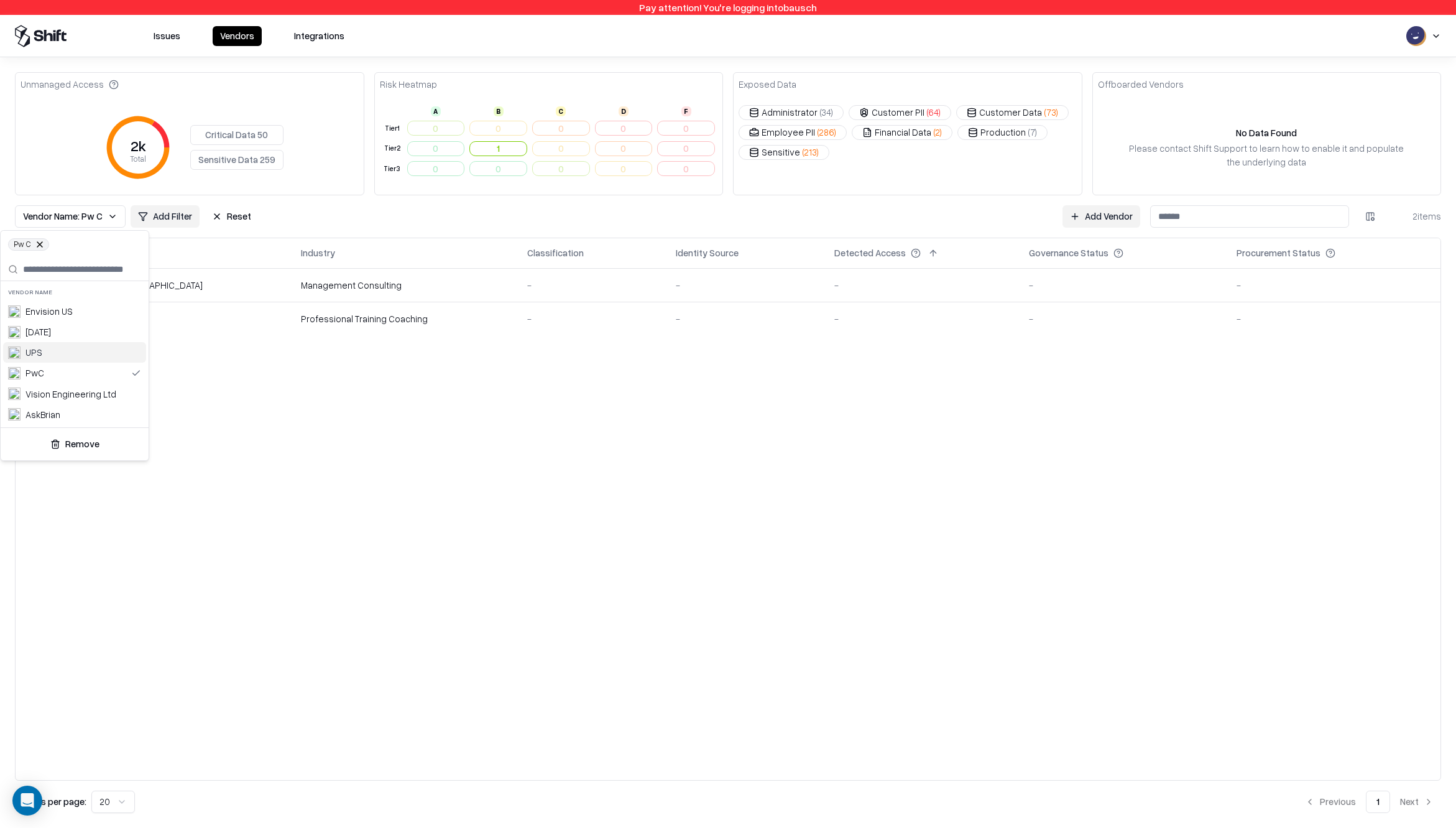
click at [551, 539] on html "Pay attention! You're logging into bausch Issues Vendors Integrations Unmanaged…" at bounding box center [728, 414] width 1456 height 828
click at [92, 221] on span "Vendor Name: Pw C" at bounding box center [62, 216] width 79 height 13
click at [68, 311] on div "Network Partners Group" at bounding box center [75, 316] width 99 height 13
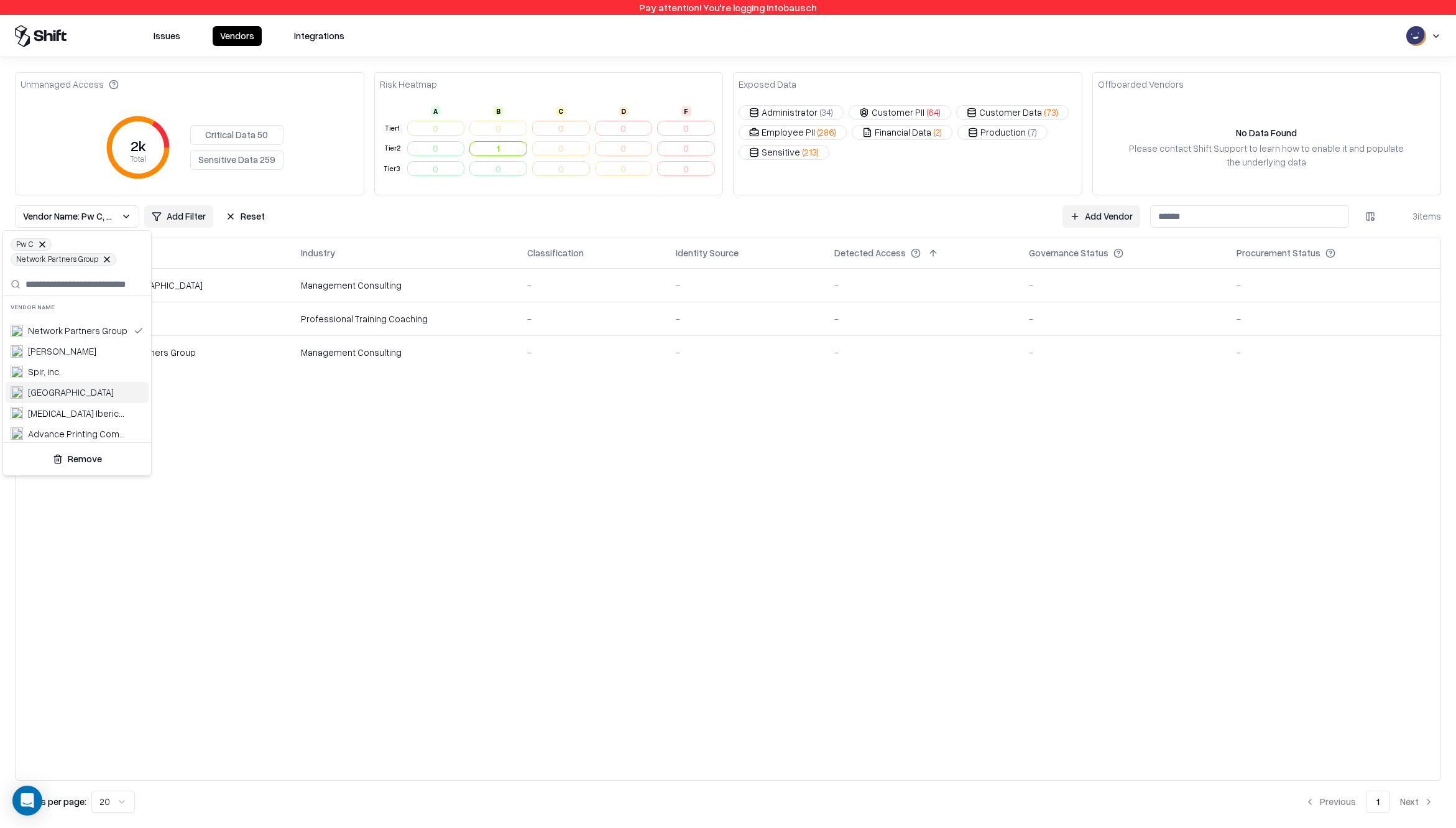
click at [401, 477] on html "Pay attention! You're logging into bausch Issues Vendors Integrations Unmanaged…" at bounding box center [728, 414] width 1456 height 828
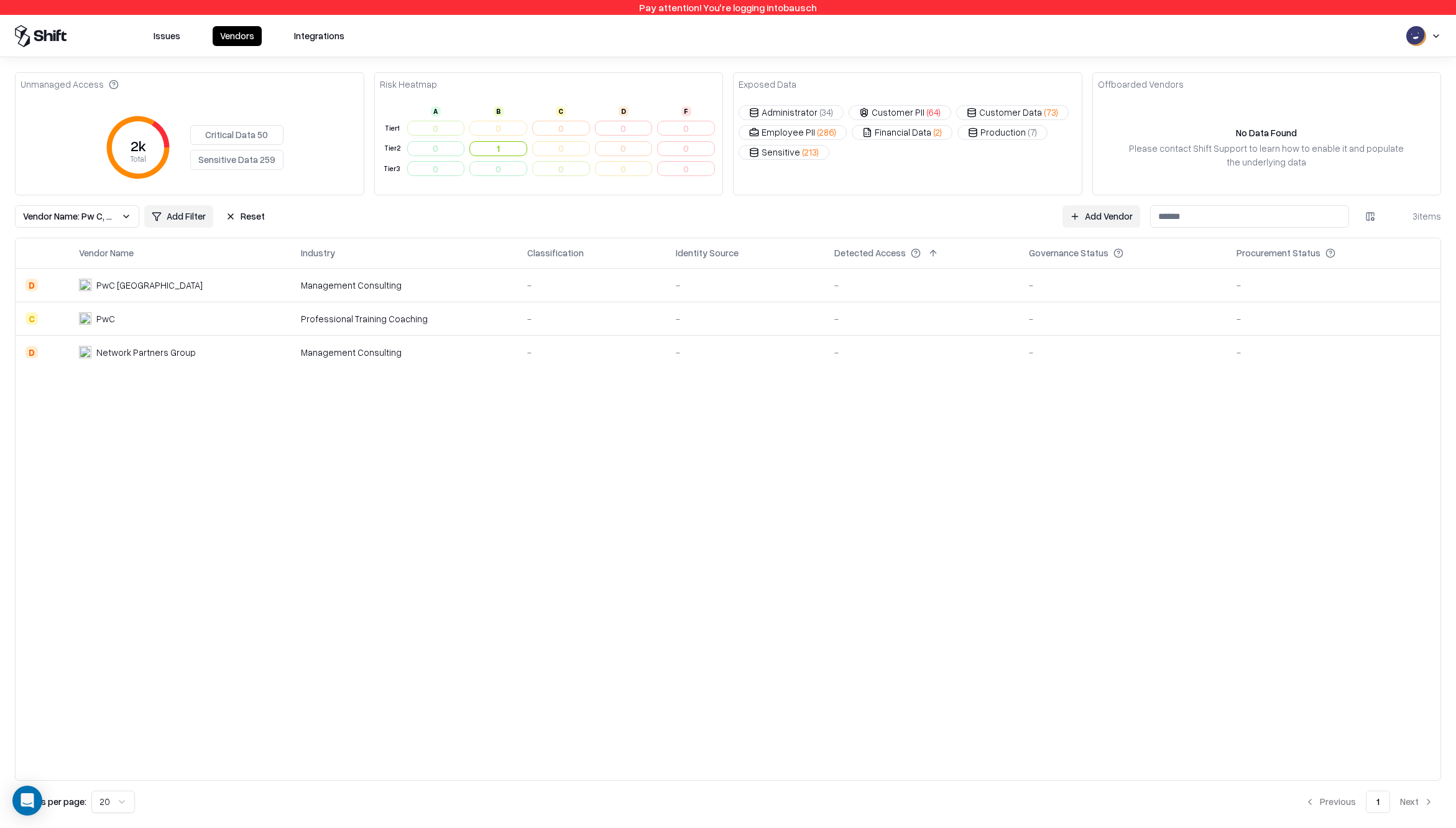
click at [112, 220] on span "Vendor Name: Pw C, Network Partners Group" at bounding box center [70, 216] width 93 height 13
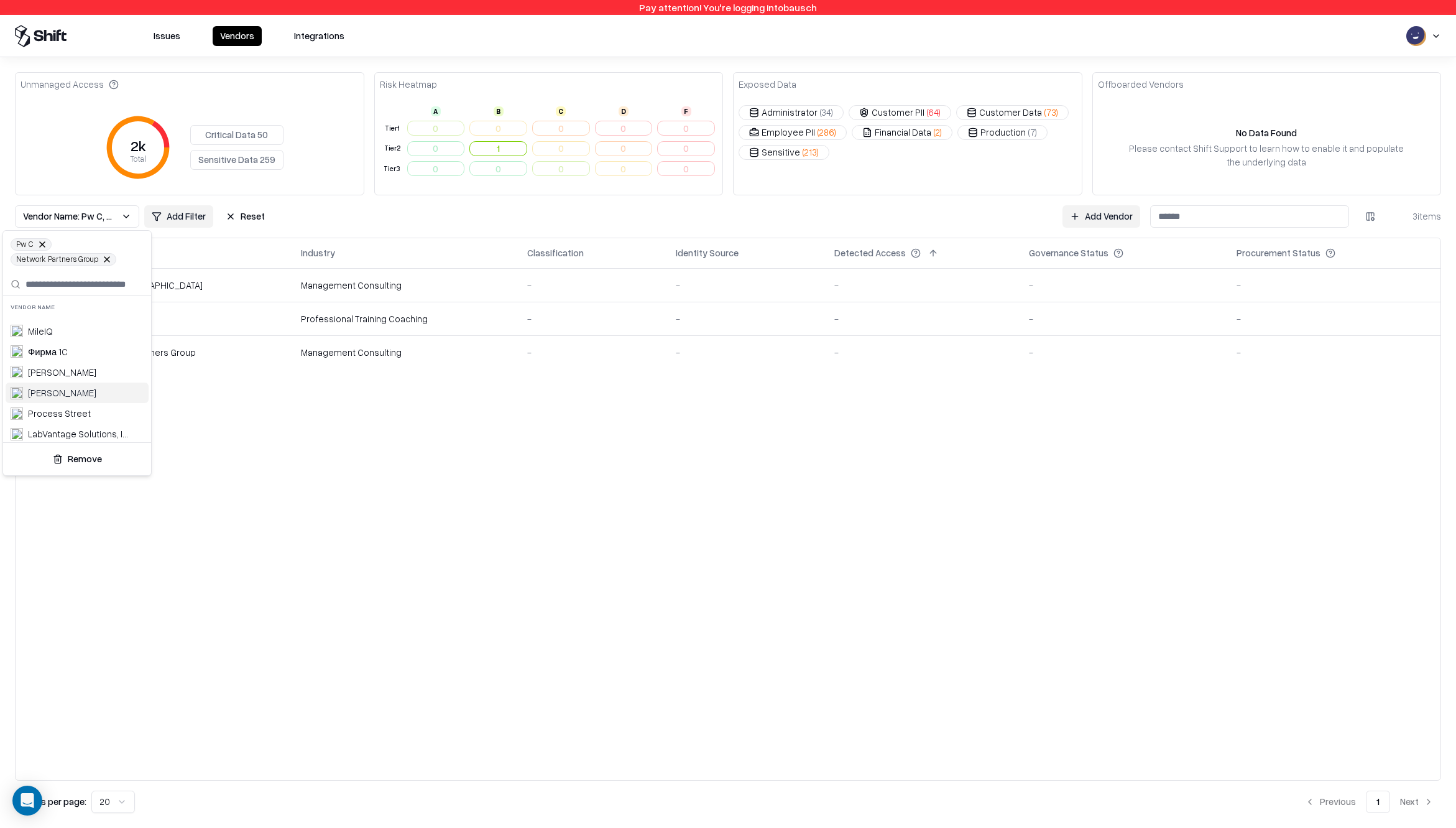
click at [66, 391] on div "Nielsen" at bounding box center [77, 393] width 143 height 20
click at [390, 451] on html "Pay attention! You're logging into bausch Issues Vendors Integrations Unmanaged…" at bounding box center [728, 414] width 1456 height 828
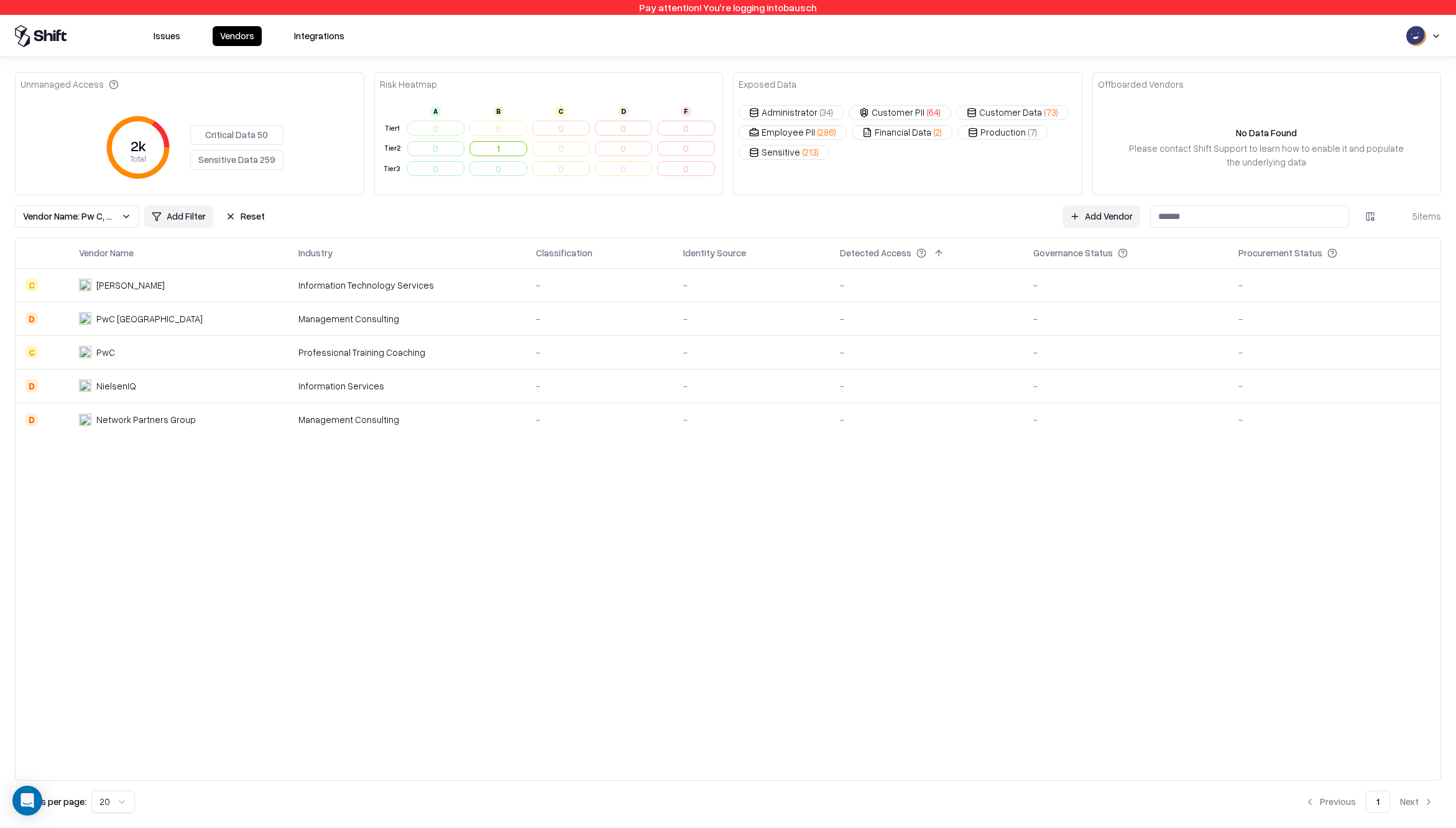
click at [240, 215] on button "Reset" at bounding box center [245, 216] width 54 height 22
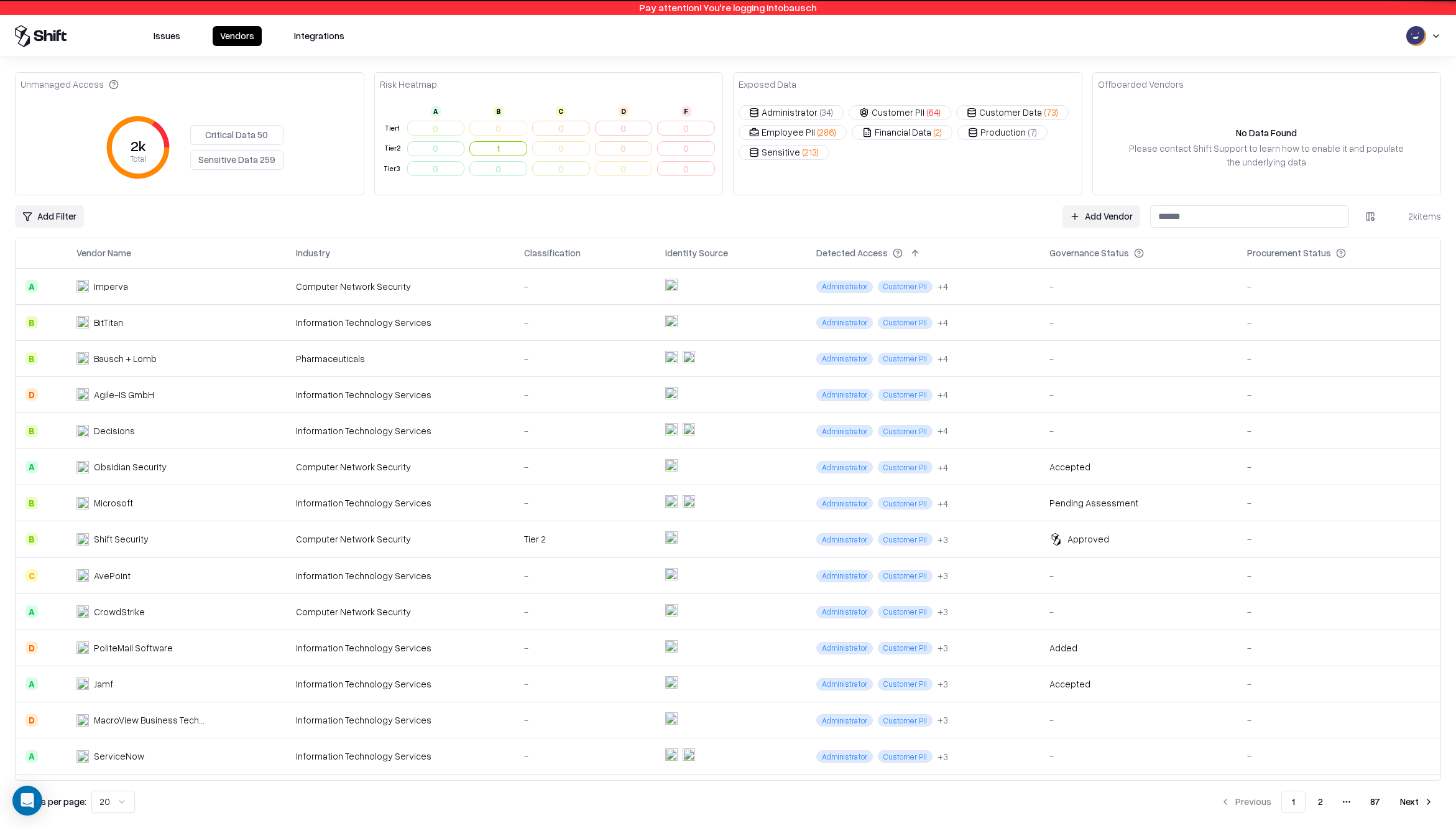
click at [1197, 217] on input at bounding box center [1250, 216] width 199 height 22
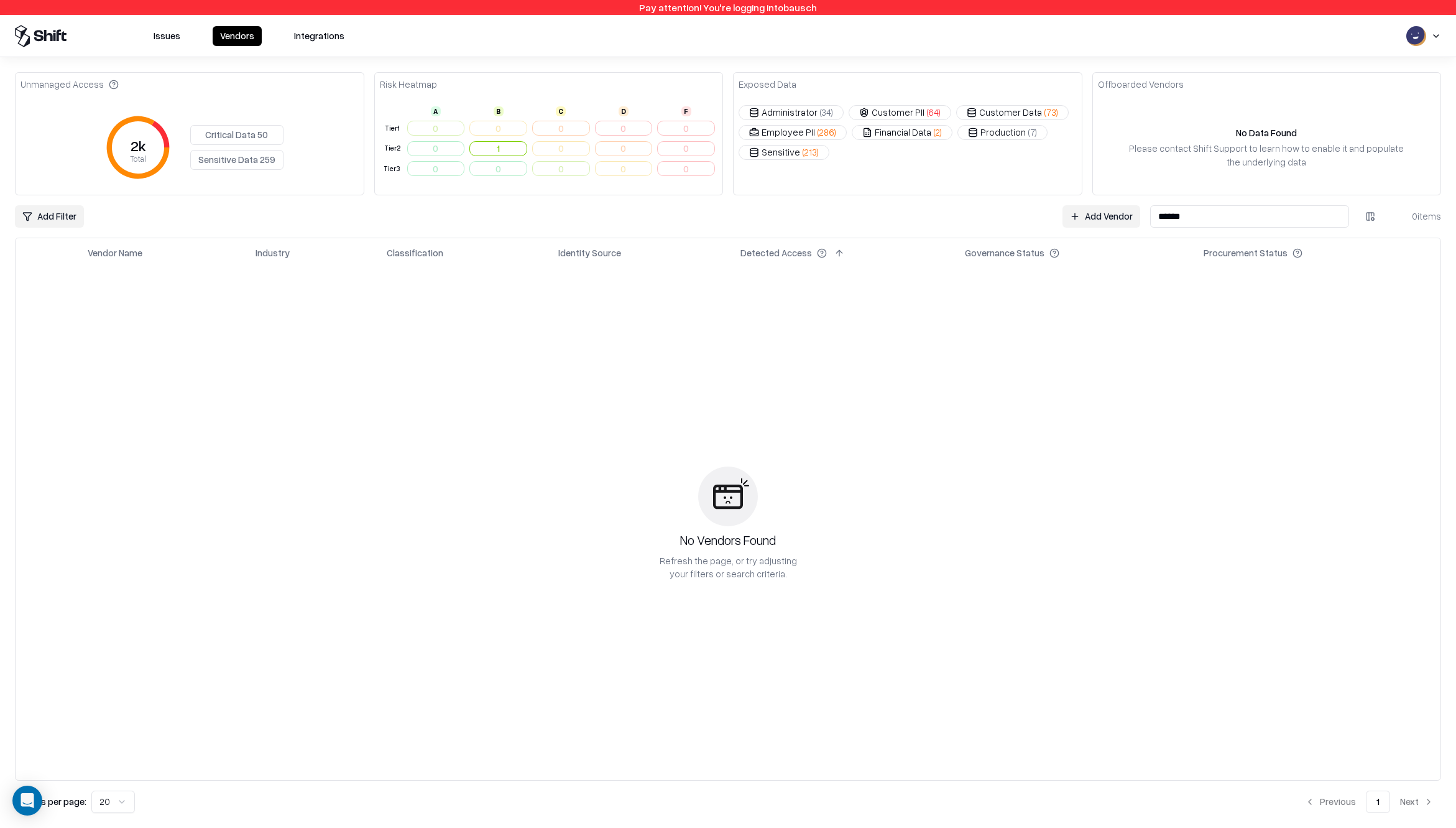
type input "******"
click at [1408, 34] on html "Pay attention! You're logging into bausch Issues Vendors Integrations Unmanaged…" at bounding box center [728, 414] width 1456 height 828
click at [1362, 89] on div "Log out" at bounding box center [1379, 96] width 149 height 20
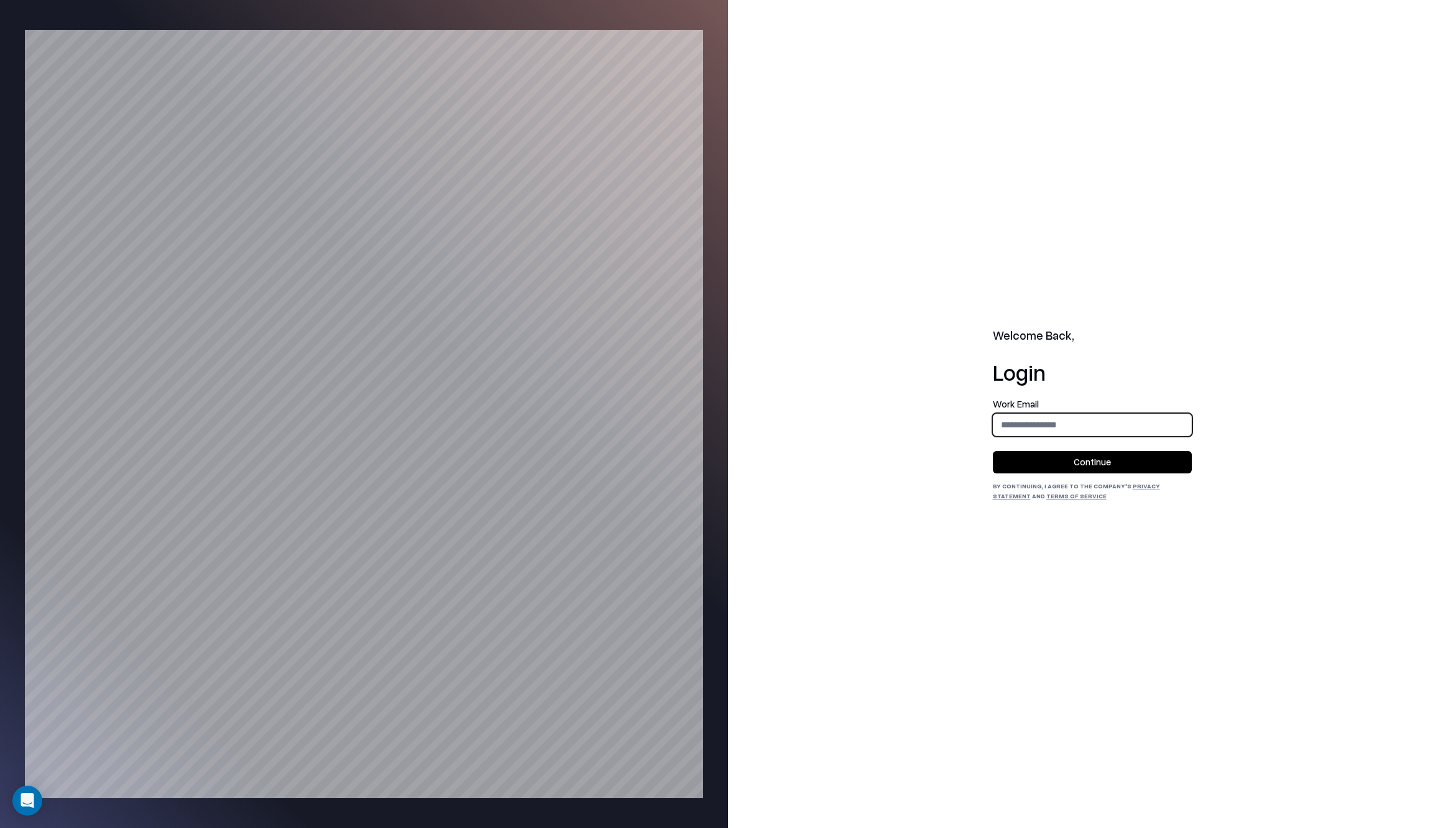
click at [1028, 424] on input "email" at bounding box center [1091, 425] width 197 height 23
type input "**********"
click at [1059, 457] on button "Continue" at bounding box center [1092, 462] width 199 height 22
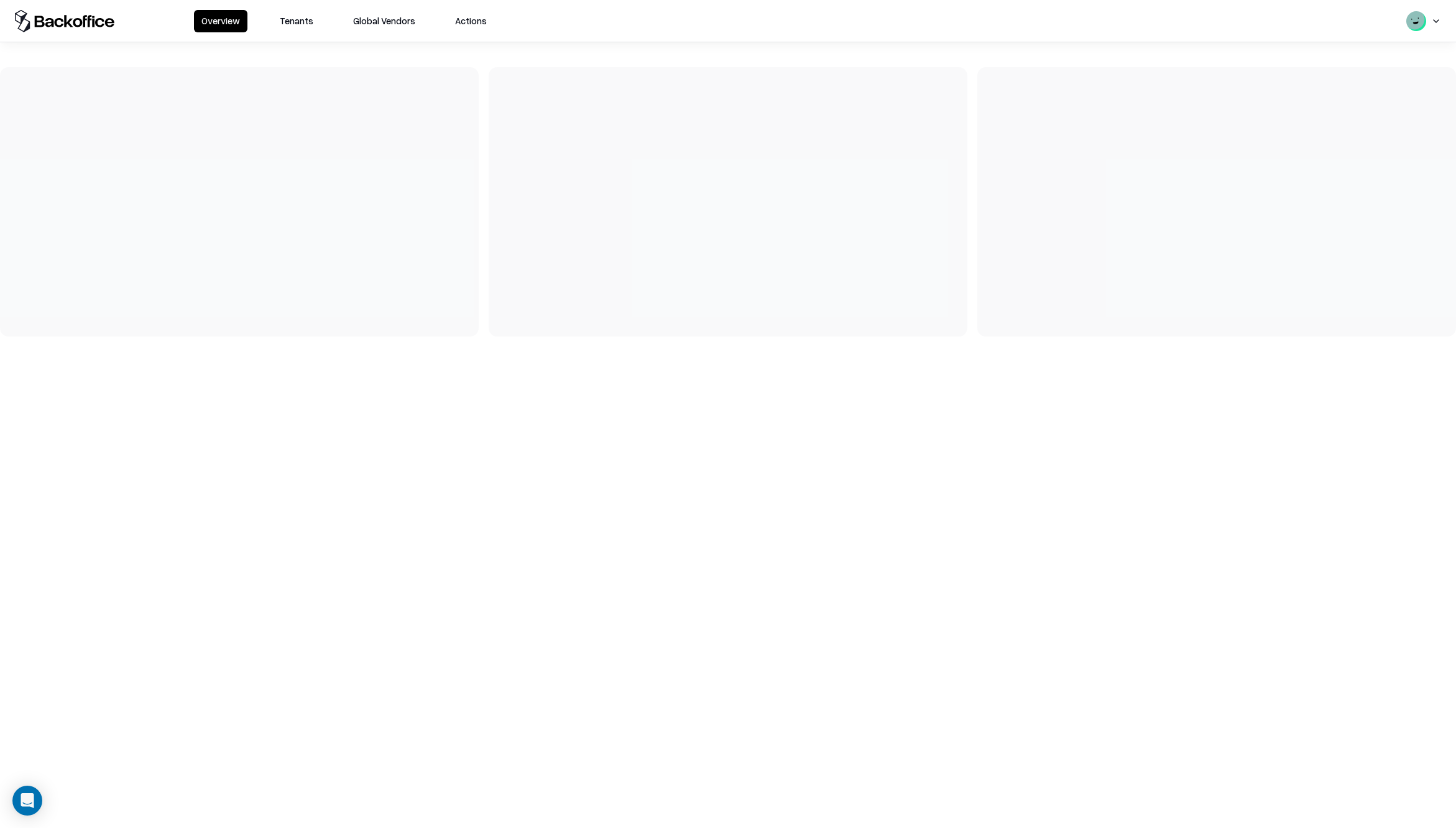
click at [1415, 24] on html "Overview Tenants Global Vendors Actions" at bounding box center [728, 414] width 1456 height 828
click at [302, 16] on html "Overview Tenants Global Vendors Actions Yarden [EMAIL_ADDRESS][DOMAIN_NAME] Log…" at bounding box center [728, 414] width 1456 height 828
click at [295, 20] on button "Tenants" at bounding box center [296, 20] width 48 height 22
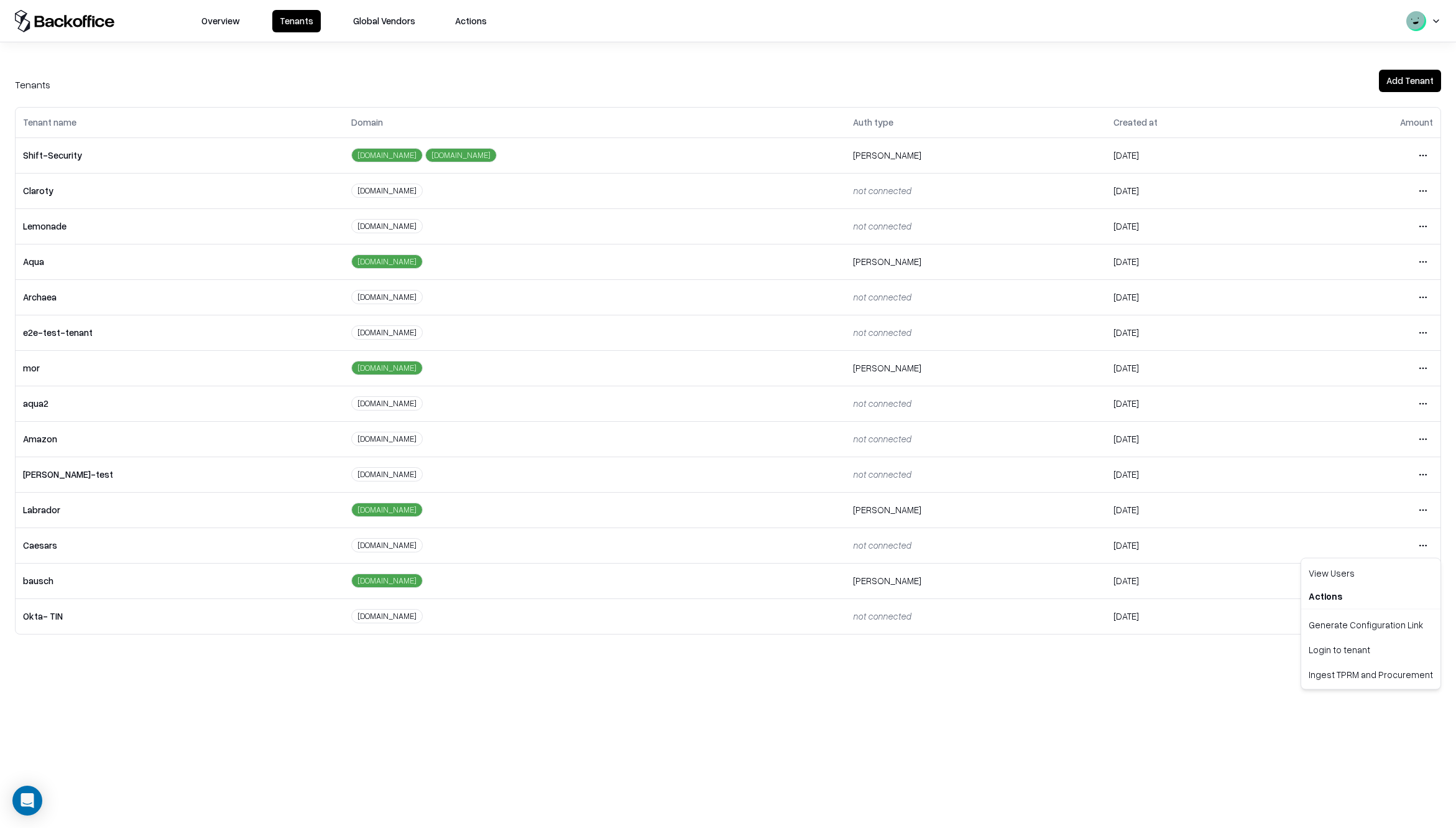
click at [1418, 545] on html "Overview Tenants Global Vendors Actions Tenants Add Tenant Tenant name Domain A…" at bounding box center [728, 414] width 1456 height 828
click at [1313, 655] on div "Login to tenant" at bounding box center [1371, 649] width 134 height 25
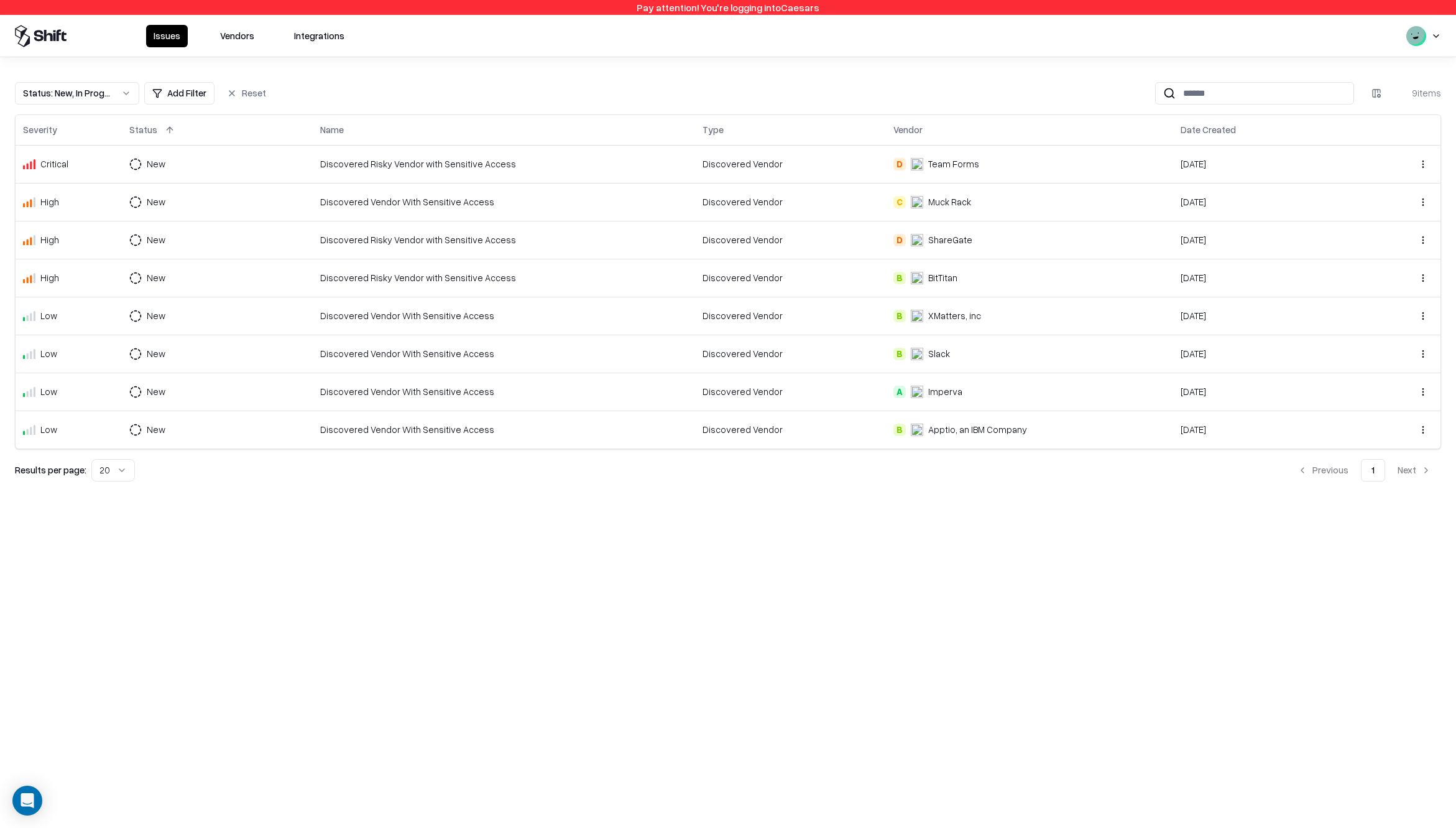
click at [254, 39] on button "Vendors" at bounding box center [237, 35] width 49 height 22
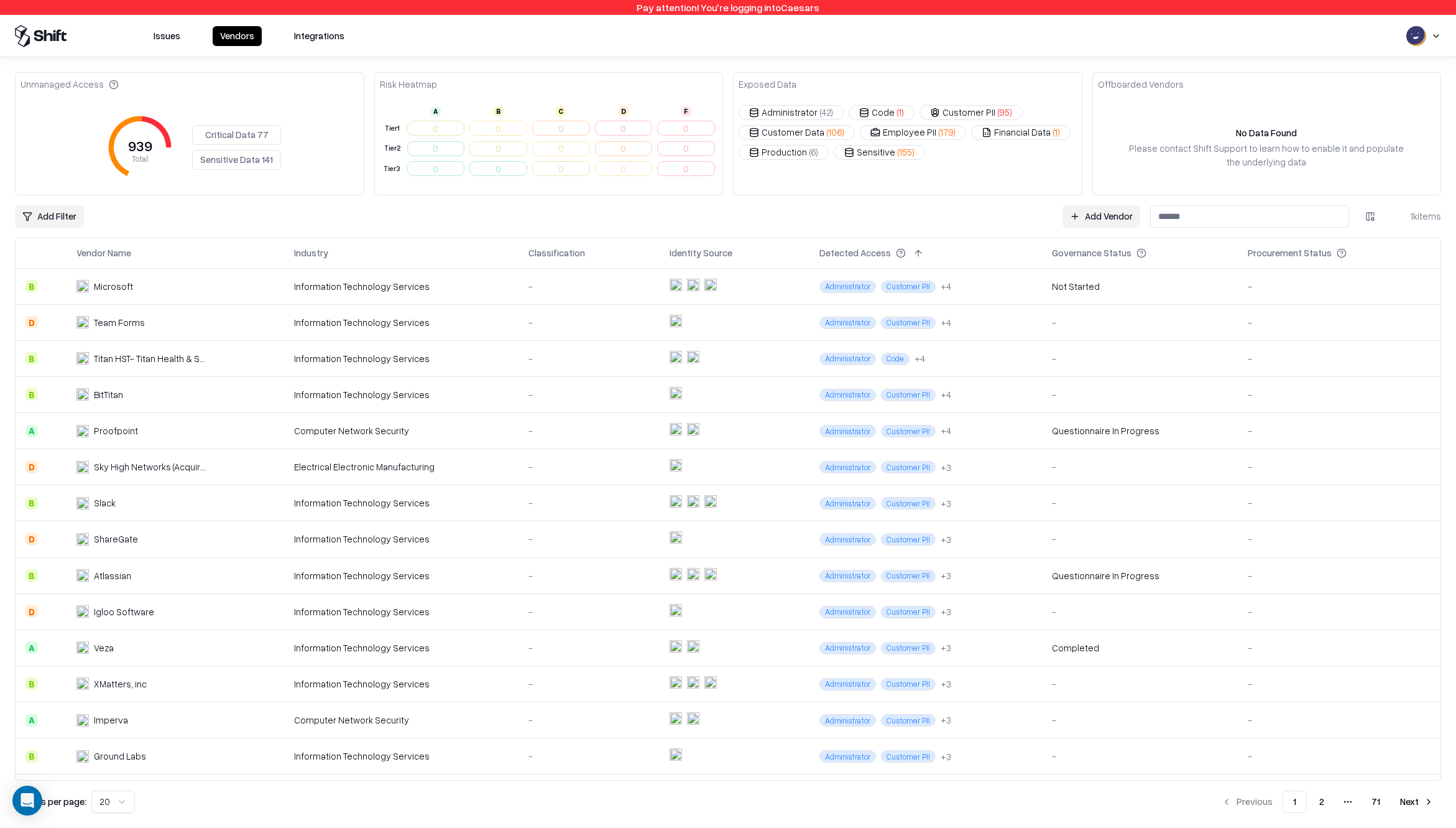
click at [1270, 216] on input at bounding box center [1250, 216] width 199 height 22
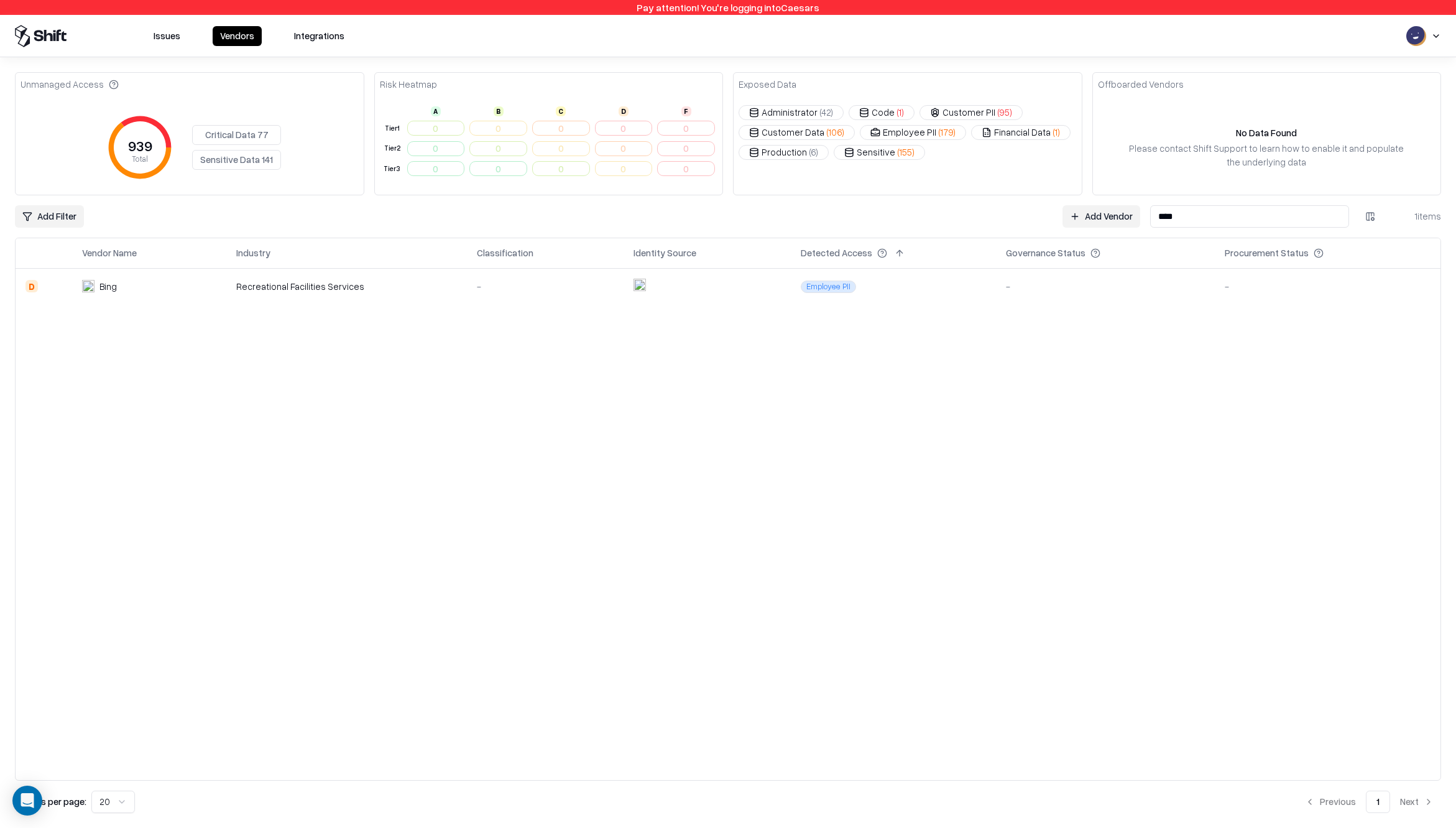
click at [1182, 215] on input "****" at bounding box center [1250, 216] width 199 height 22
type input "******"
click at [120, 288] on div "Prisma CDR" at bounding box center [128, 286] width 48 height 13
click at [156, 292] on div "Prisma CDR" at bounding box center [151, 286] width 129 height 13
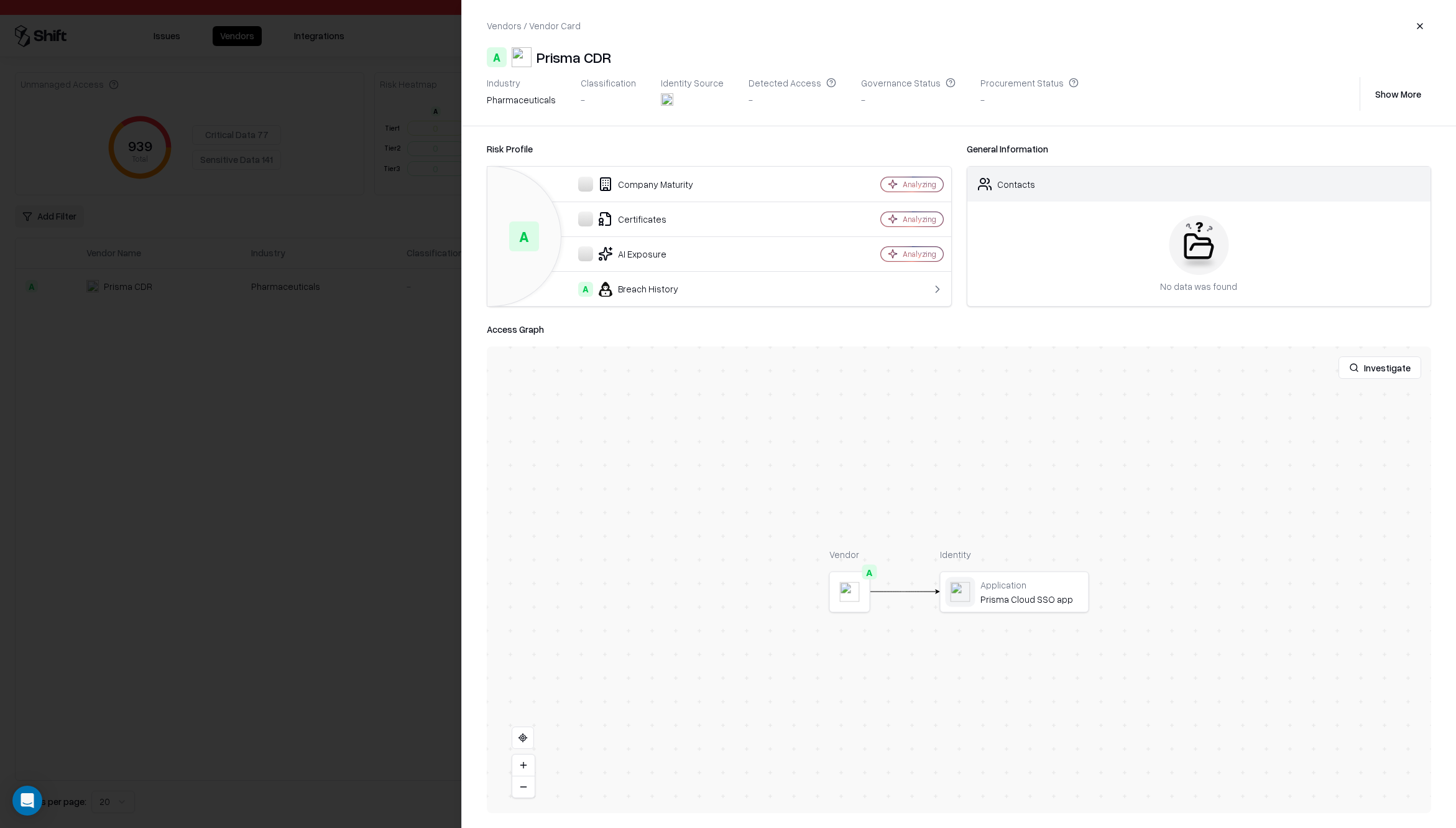
click at [1381, 94] on button "Show More" at bounding box center [1398, 93] width 66 height 22
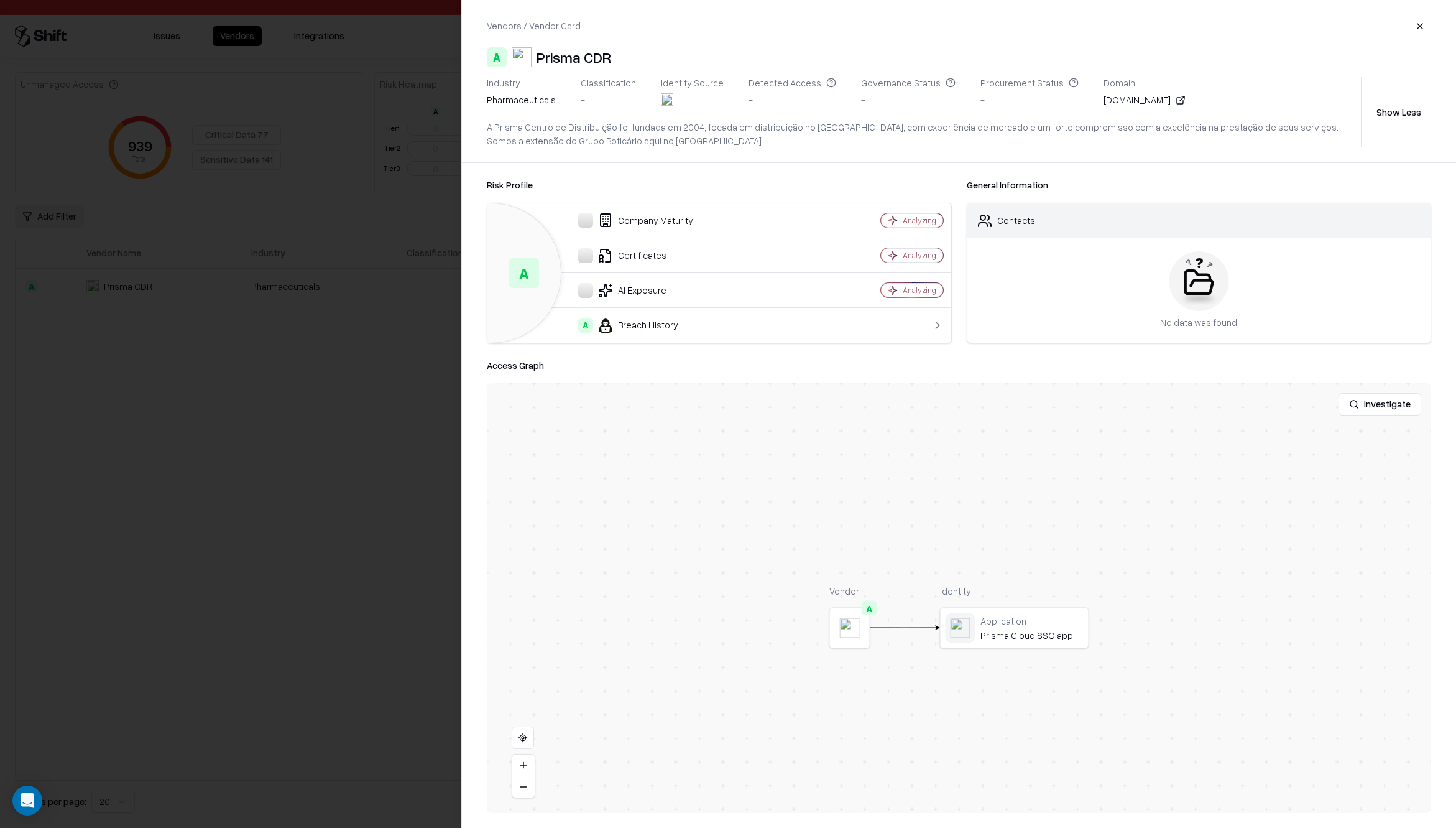
click at [1104, 102] on div "[DOMAIN_NAME]" at bounding box center [1145, 100] width 82 height 13
click at [1176, 100] on icon at bounding box center [1181, 100] width 10 height 10
drag, startPoint x: 1072, startPoint y: 102, endPoint x: 1136, endPoint y: 104, distance: 64.0
click at [1136, 104] on div "Industry pharmaceuticals Classification - Identity Source Detected Access - Gov…" at bounding box center [921, 93] width 869 height 34
copy div "[DOMAIN_NAME]"
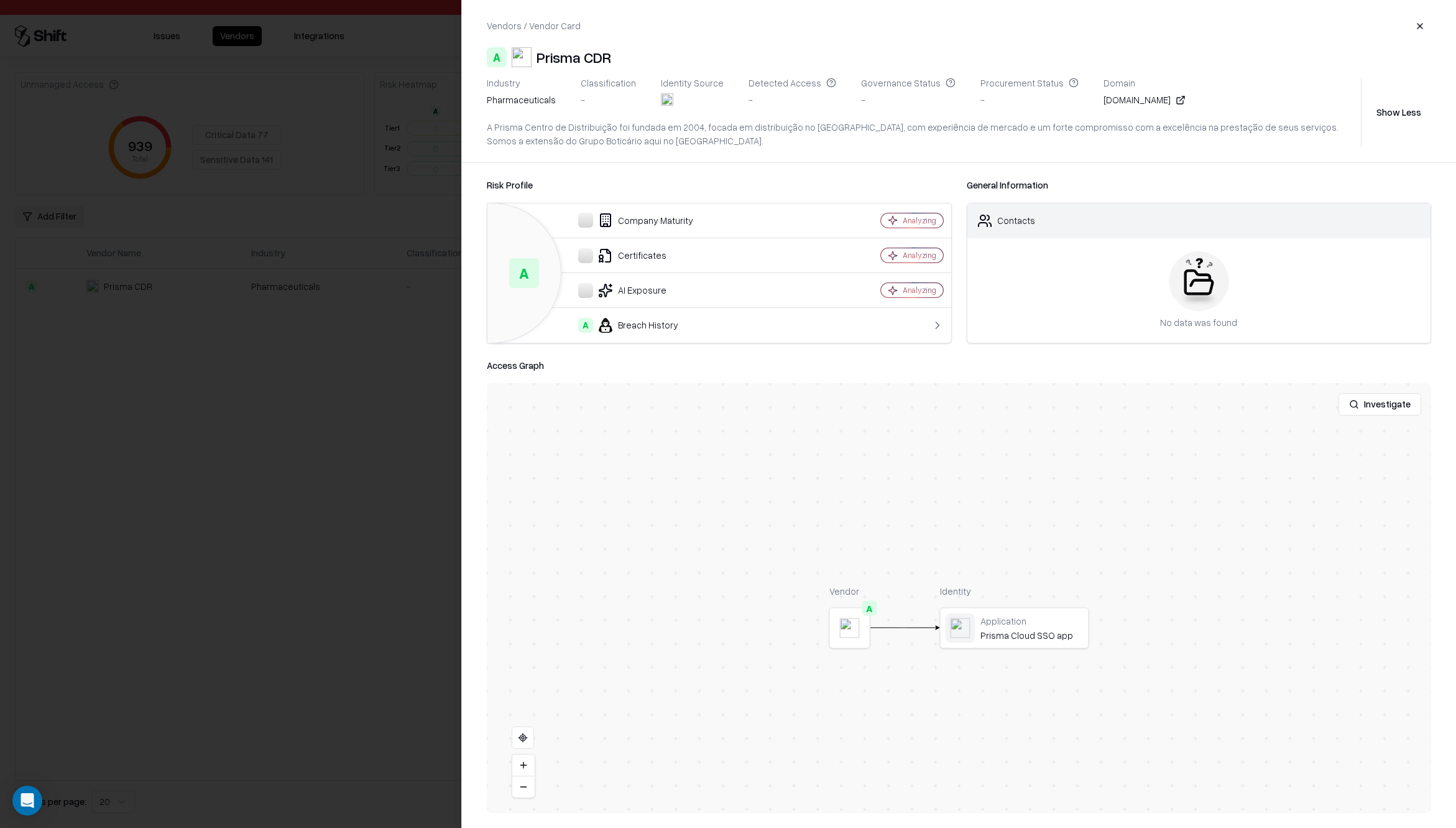
click at [723, 366] on div "Access Graph" at bounding box center [959, 366] width 944 height 15
